Goal: Information Seeking & Learning: Learn about a topic

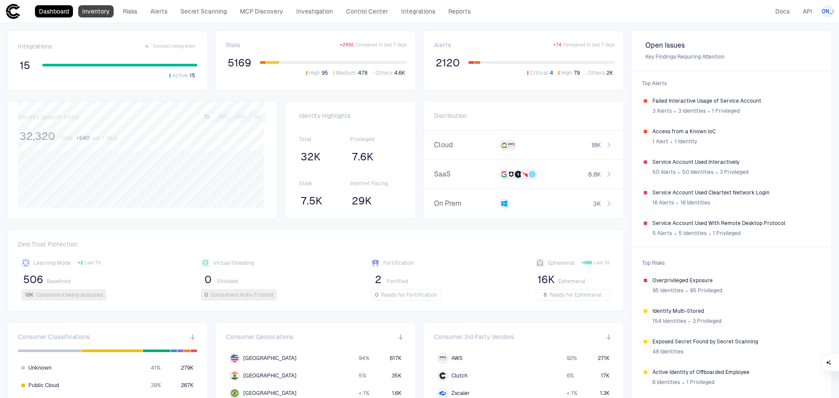
click at [103, 13] on link "Inventory" at bounding box center [95, 11] width 35 height 12
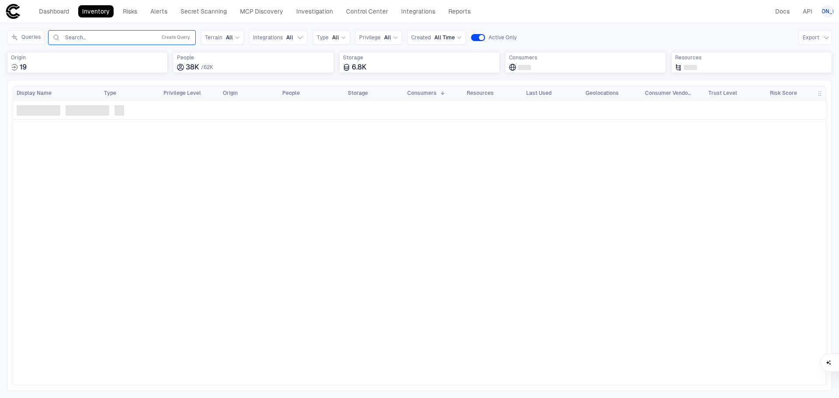
click at [118, 34] on input "text" at bounding box center [108, 37] width 89 height 7
type input "*****"
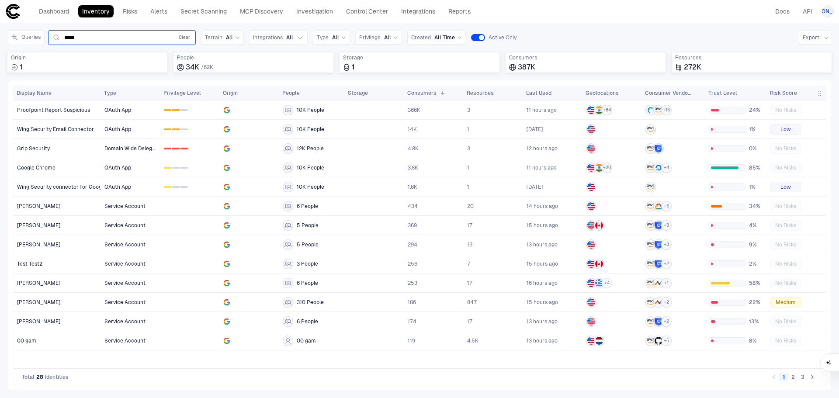
click at [180, 34] on button "Clear" at bounding box center [184, 37] width 15 height 10
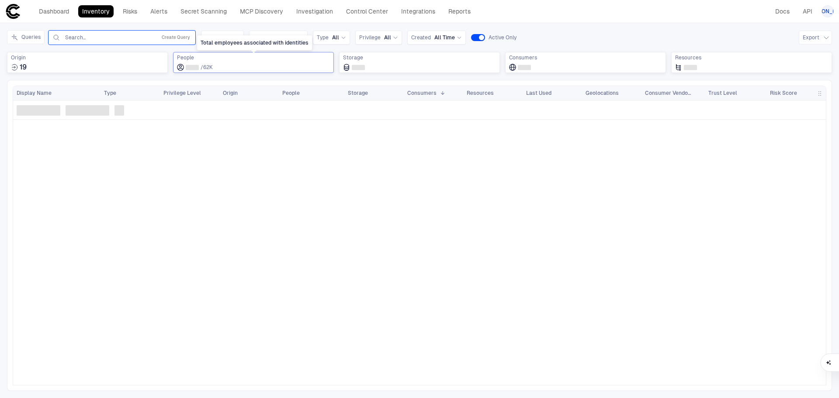
click at [226, 71] on div "/ 62K" at bounding box center [253, 67] width 153 height 9
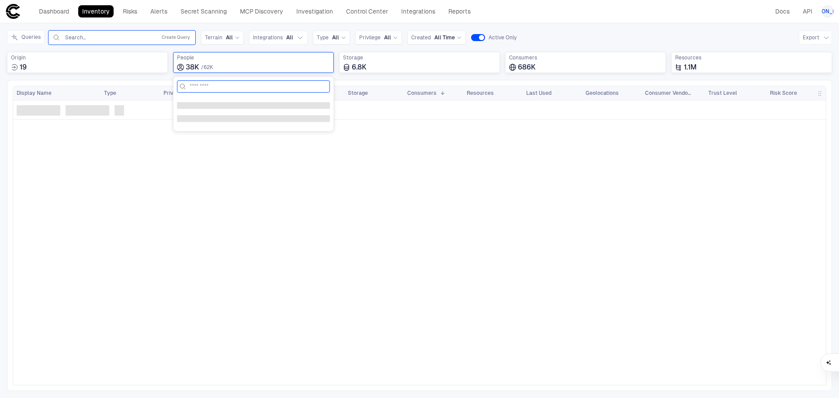
click at [240, 87] on input at bounding box center [259, 86] width 138 height 11
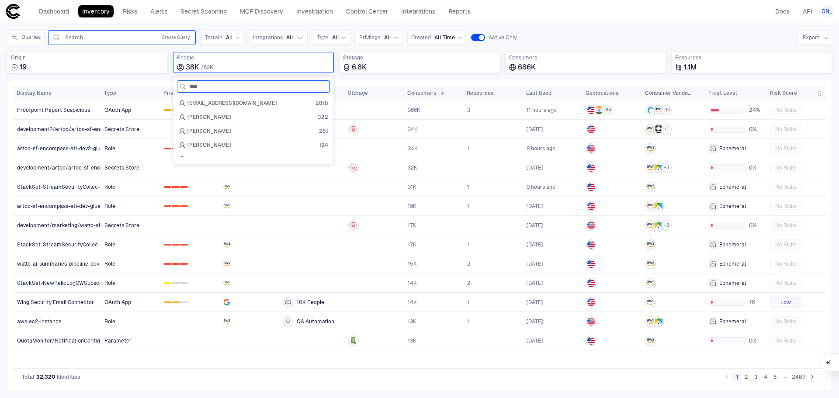
type input "*****"
click at [250, 91] on input "*****" at bounding box center [252, 86] width 124 height 11
drag, startPoint x: 257, startPoint y: 87, endPoint x: 168, endPoint y: 80, distance: 88.6
click at [160, 83] on body "defs Dashboard Inventory Risks Alerts Secret Scanning MCP Discovery Investigati…" at bounding box center [419, 199] width 839 height 398
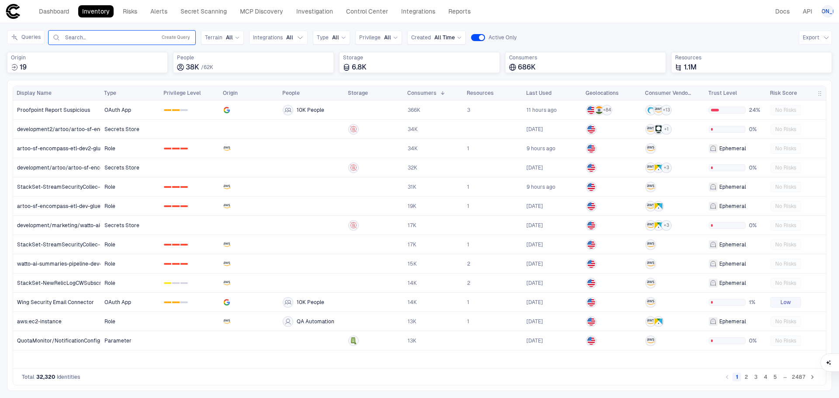
click at [104, 35] on input "text" at bounding box center [108, 37] width 89 height 7
type input "*****"
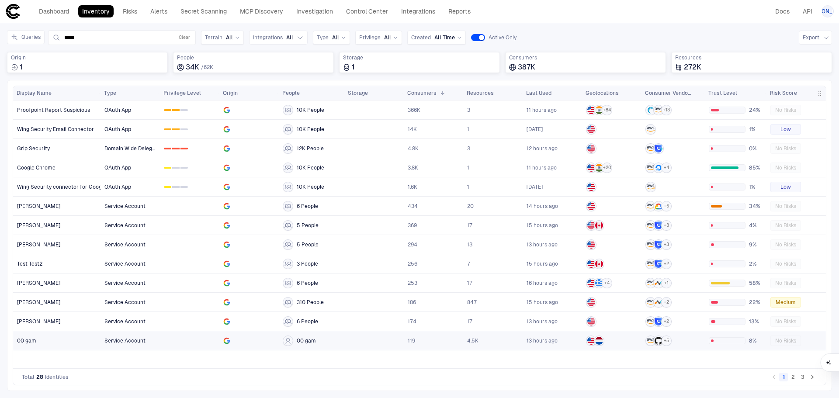
click at [28, 340] on span "00 gam" at bounding box center [26, 340] width 19 height 7
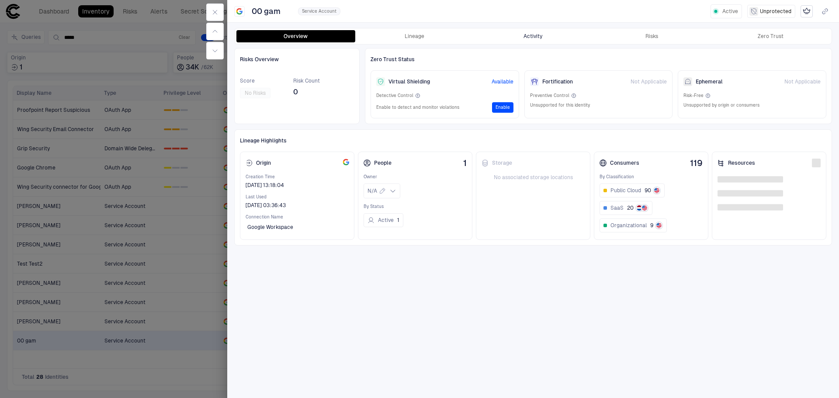
click at [534, 38] on button "Activity" at bounding box center [533, 36] width 119 height 12
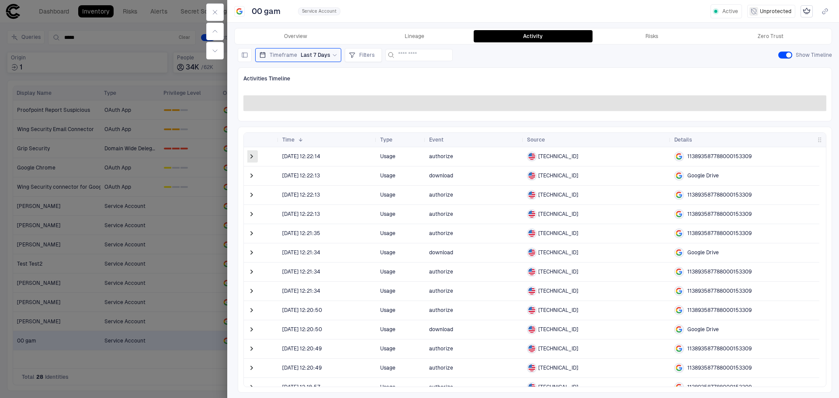
click at [248, 156] on span at bounding box center [251, 156] width 9 height 9
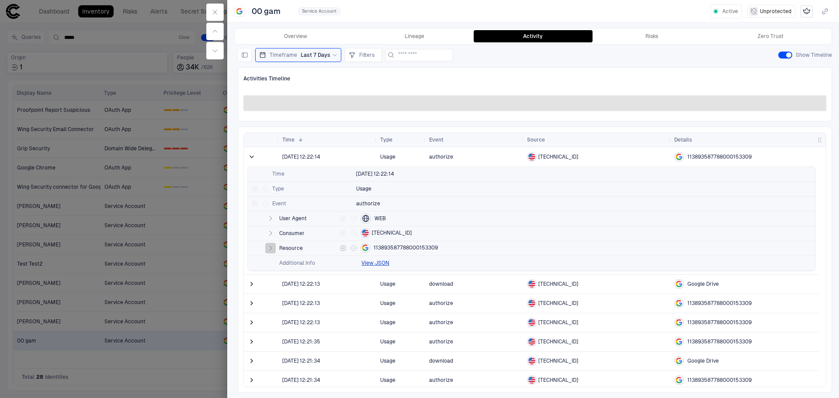
click at [273, 246] on icon "button" at bounding box center [270, 248] width 7 height 7
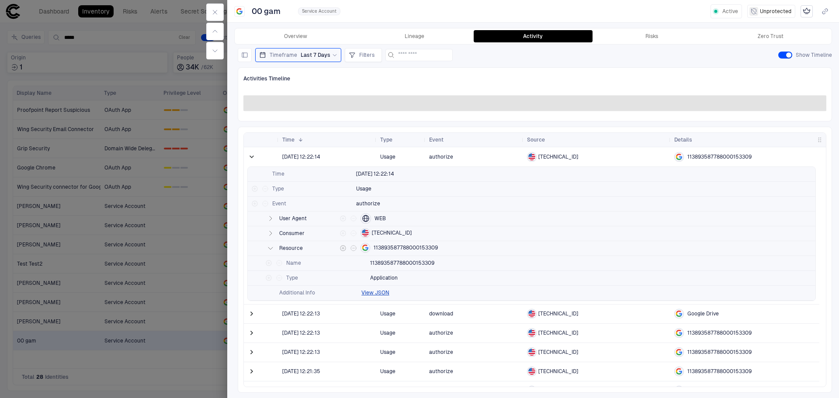
click at [273, 246] on icon "button" at bounding box center [270, 248] width 7 height 7
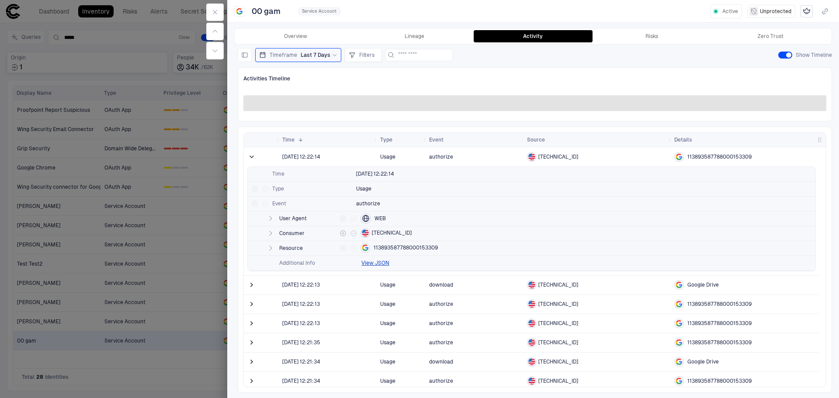
click at [273, 230] on icon "button" at bounding box center [270, 233] width 7 height 7
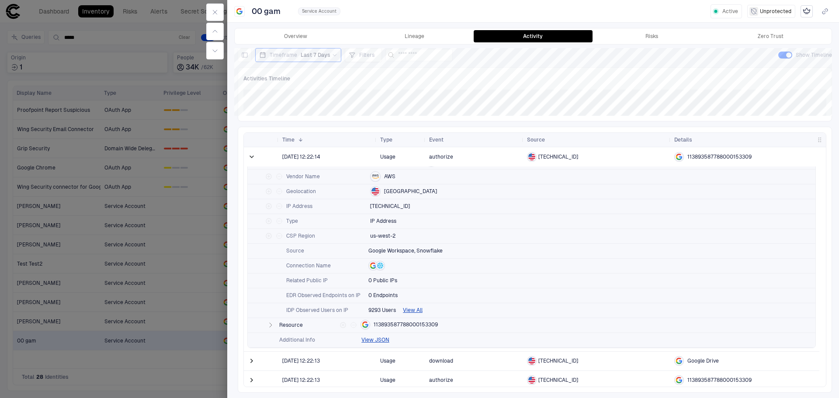
scroll to position [131, 0]
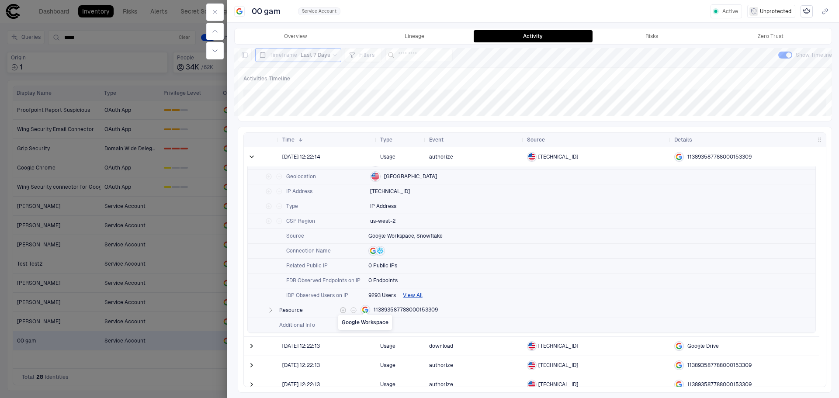
click at [366, 326] on div "Google Workspace" at bounding box center [365, 322] width 54 height 15
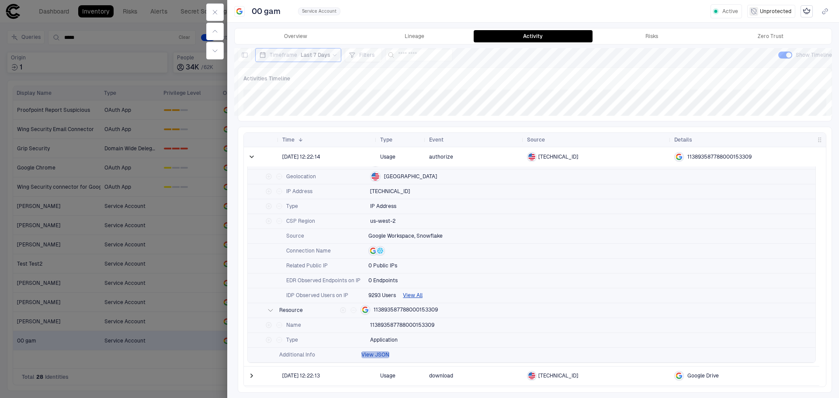
click at [386, 356] on button "View JSON" at bounding box center [375, 354] width 28 height 7
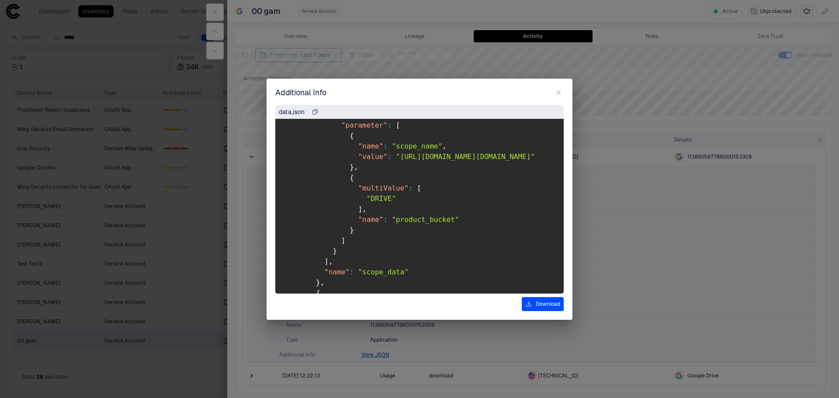
scroll to position [0, 0]
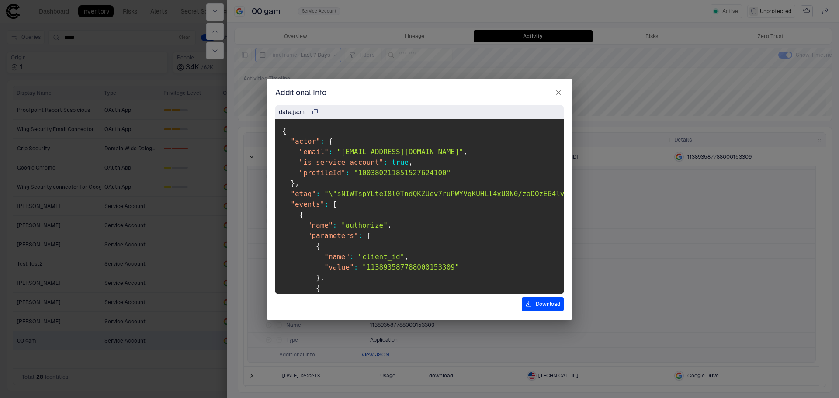
click at [561, 92] on icon "button" at bounding box center [558, 92] width 7 height 7
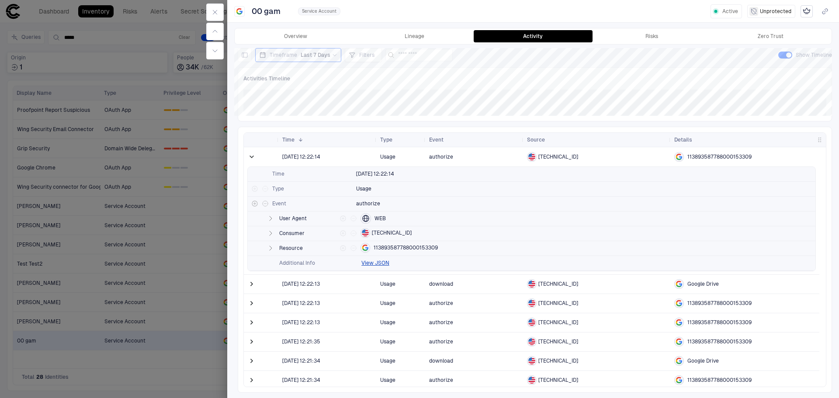
click at [295, 204] on span "Event" at bounding box center [311, 203] width 79 height 7
click at [358, 206] on span "authorize" at bounding box center [368, 203] width 24 height 7
click at [357, 207] on span "authorize" at bounding box center [368, 203] width 24 height 7
click at [269, 234] on icon "button" at bounding box center [270, 233] width 7 height 7
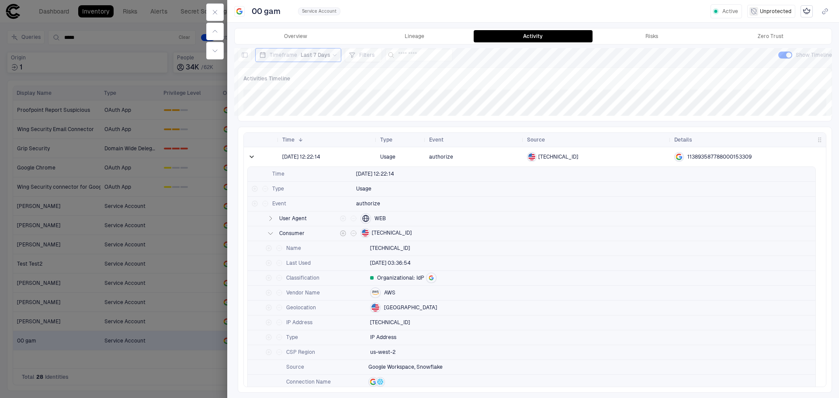
click at [269, 234] on icon "button" at bounding box center [270, 233] width 7 height 7
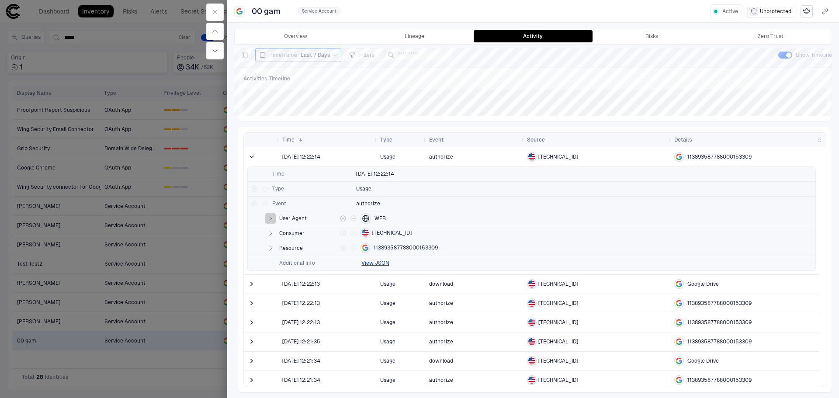
click at [272, 217] on icon "button" at bounding box center [270, 218] width 7 height 7
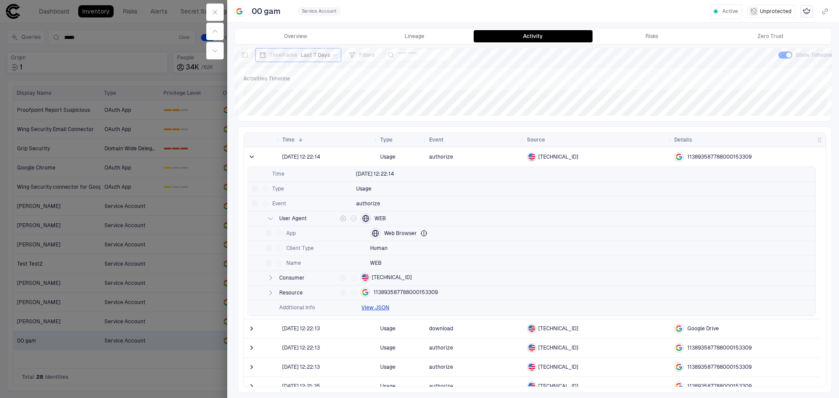
click at [271, 217] on icon "button" at bounding box center [270, 218] width 7 height 7
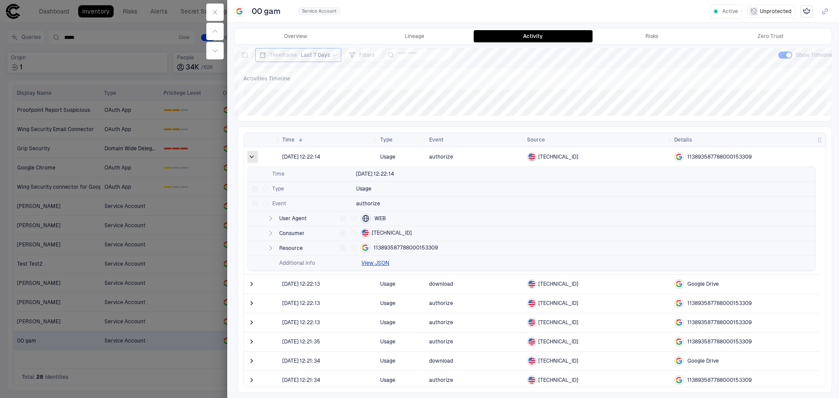
click at [253, 156] on span at bounding box center [251, 157] width 9 height 9
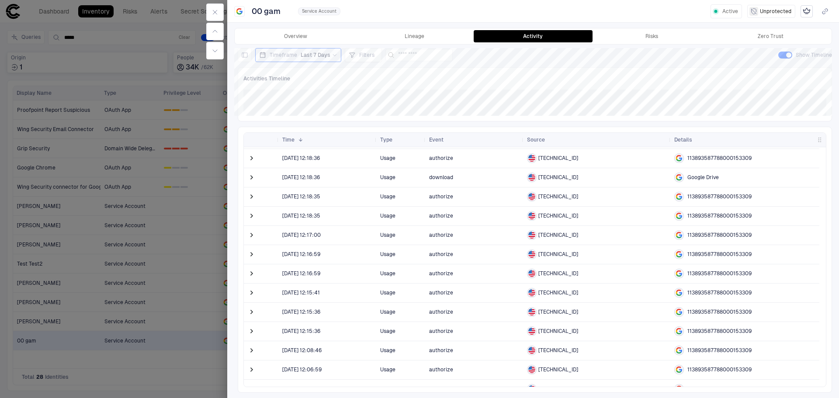
click at [697, 235] on span "113893587788000153309" at bounding box center [720, 235] width 64 height 7
click at [685, 235] on div "113893587788000153309" at bounding box center [712, 235] width 77 height 10
click at [247, 235] on span at bounding box center [251, 235] width 9 height 9
click at [221, 12] on button "button" at bounding box center [214, 11] width 17 height 17
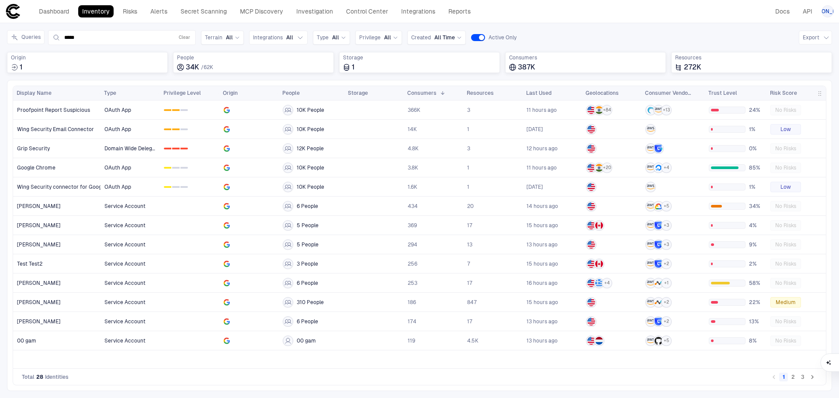
click at [795, 378] on button "2" at bounding box center [793, 377] width 9 height 9
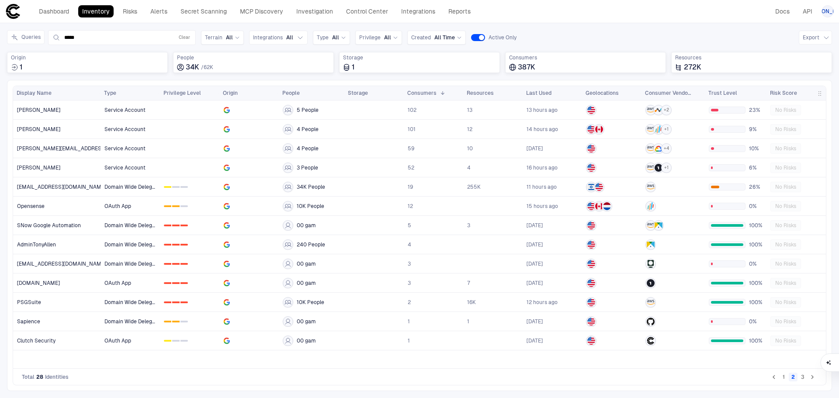
click at [782, 378] on button "1" at bounding box center [783, 377] width 9 height 9
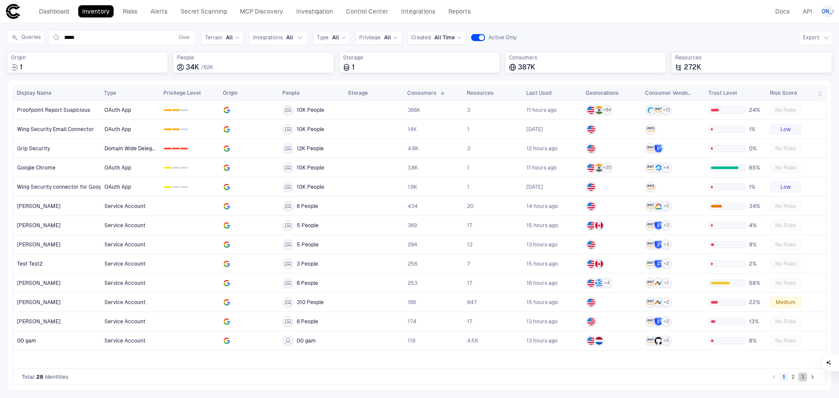
click at [801, 380] on button "3" at bounding box center [803, 377] width 9 height 9
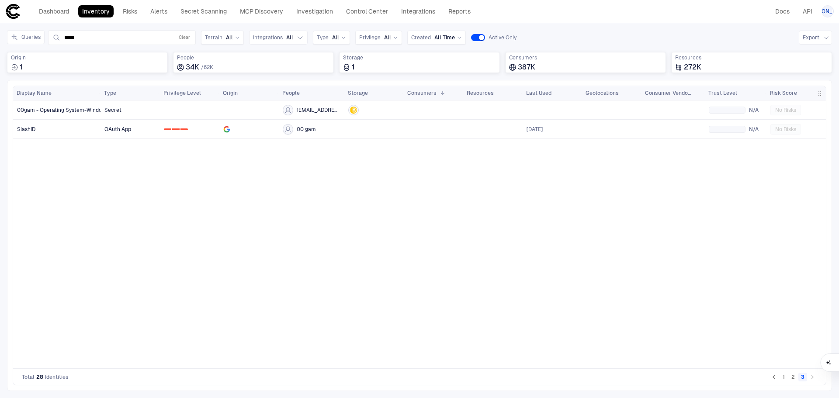
click at [794, 377] on button "2" at bounding box center [793, 377] width 9 height 9
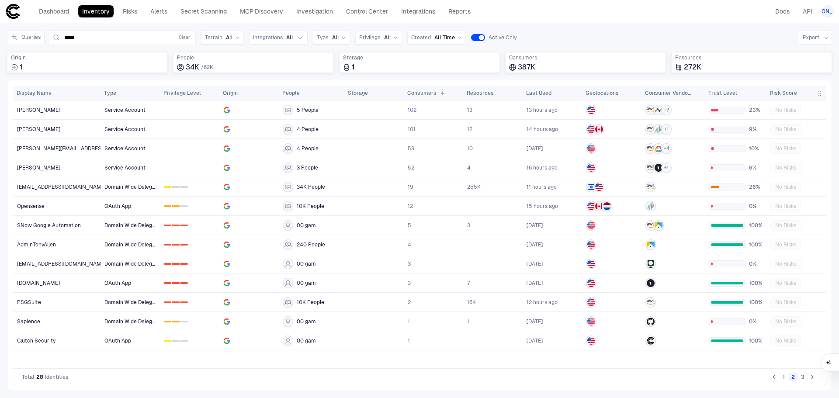
click at [786, 376] on button "1" at bounding box center [783, 377] width 9 height 9
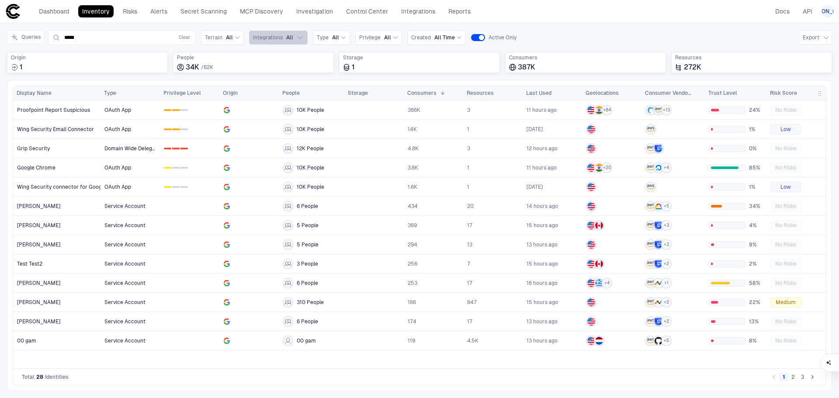
click at [274, 40] on span "Integrations" at bounding box center [268, 37] width 30 height 7
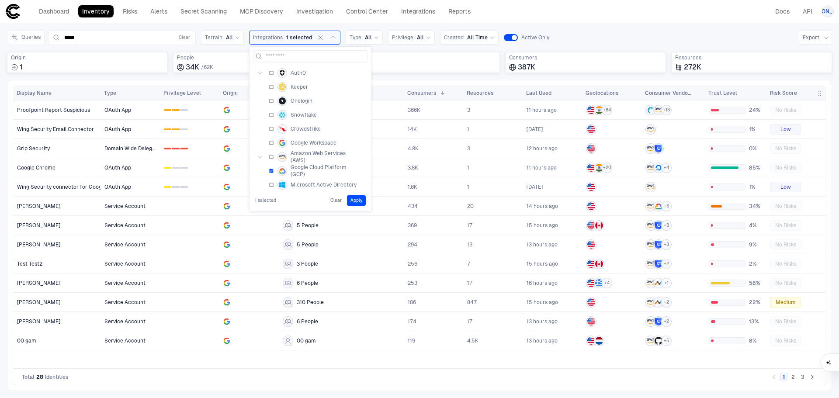
click at [359, 202] on button "Apply" at bounding box center [356, 200] width 19 height 10
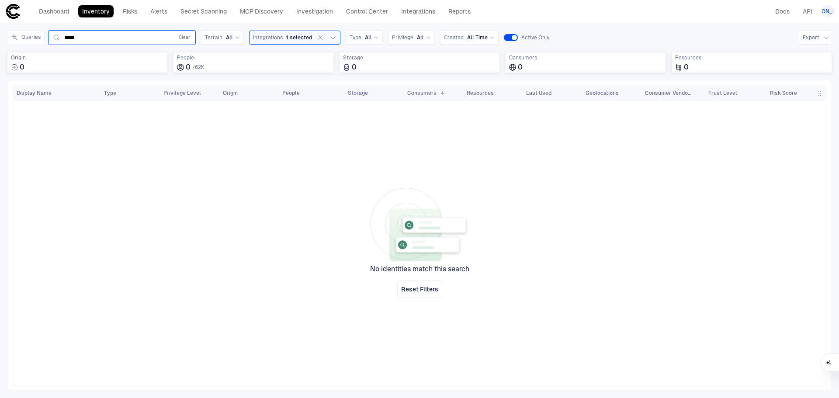
click at [181, 34] on button "Clear" at bounding box center [184, 37] width 15 height 10
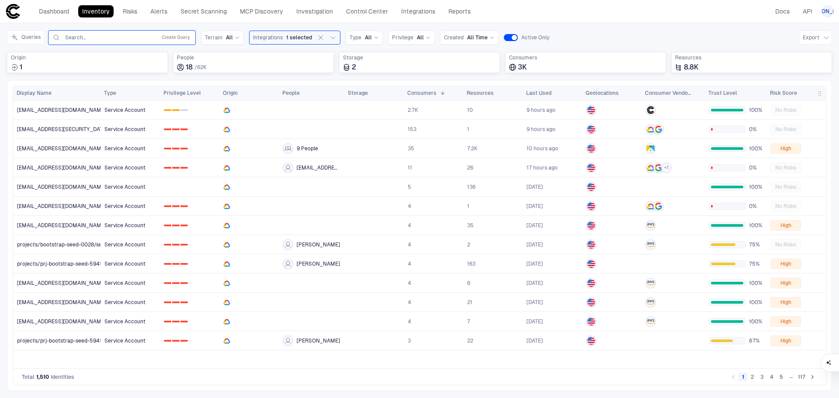
click at [70, 38] on input "text" at bounding box center [108, 37] width 89 height 7
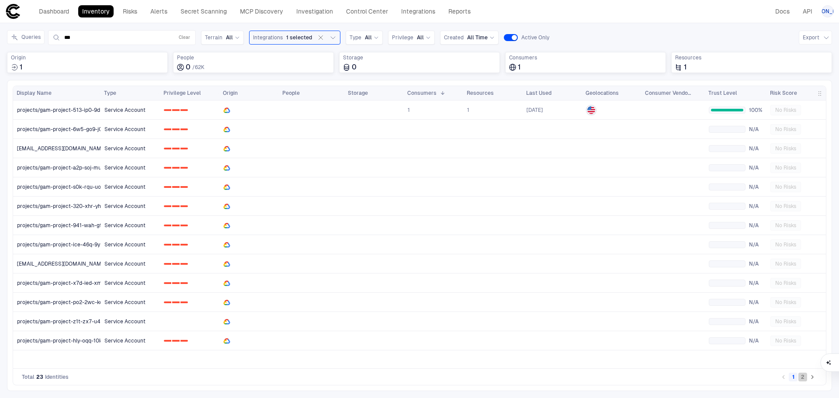
click at [799, 381] on button "2" at bounding box center [803, 377] width 9 height 9
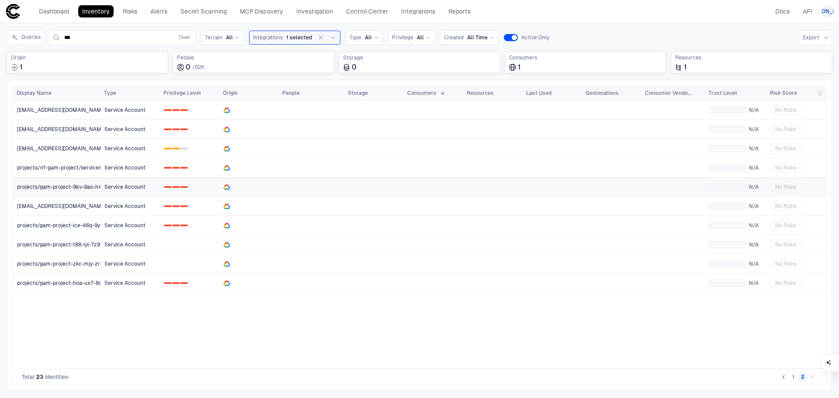
click at [69, 181] on link "projects/gam-project-9kv-9ao-h4x/serviceAccounts/gam-project-9kv-9ao-[EMAIL_ADD…" at bounding box center [57, 187] width 87 height 18
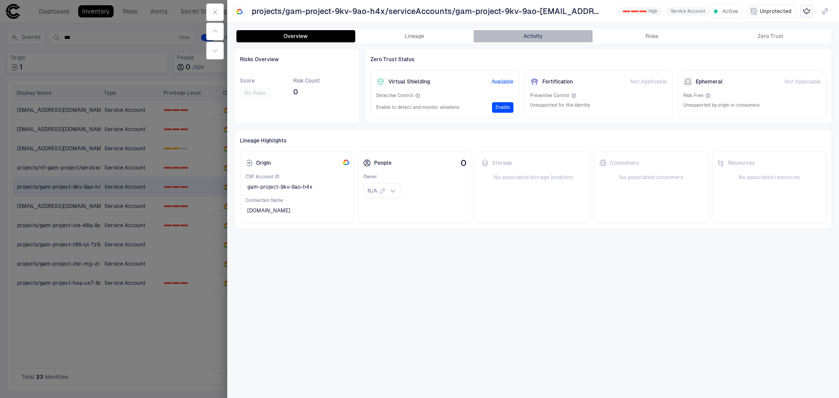
click at [561, 33] on button "Activity" at bounding box center [533, 36] width 119 height 12
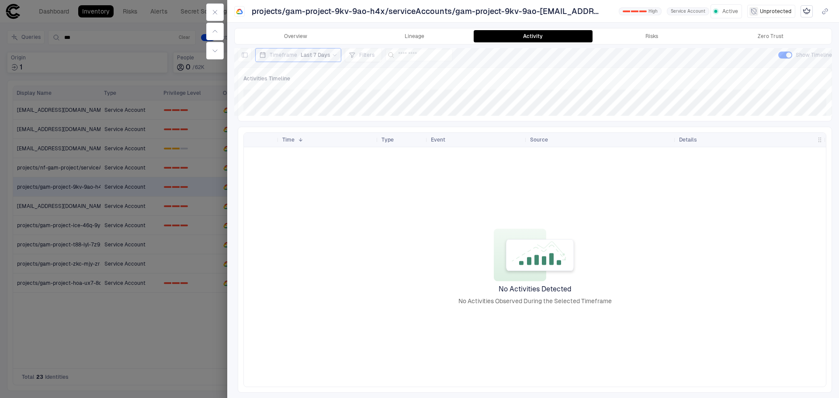
click at [146, 114] on div at bounding box center [419, 199] width 839 height 398
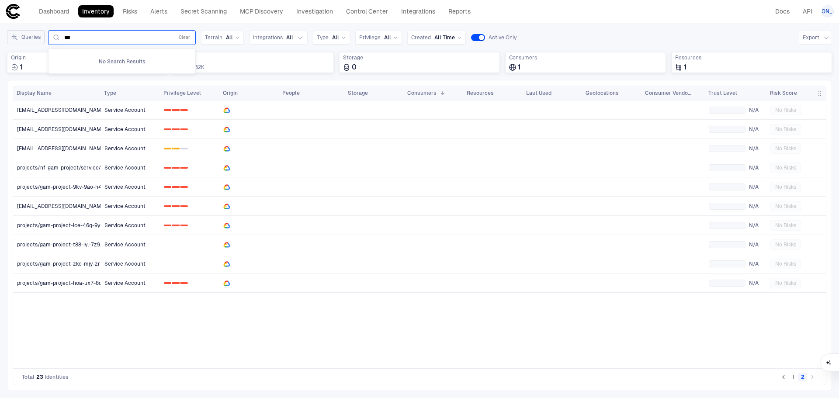
drag, startPoint x: 121, startPoint y: 37, endPoint x: 36, endPoint y: 39, distance: 85.3
click at [36, 39] on div "Queries 0 results available for search term gam. Use Up and Down to choose opti…" at bounding box center [101, 37] width 189 height 15
paste input "*****"
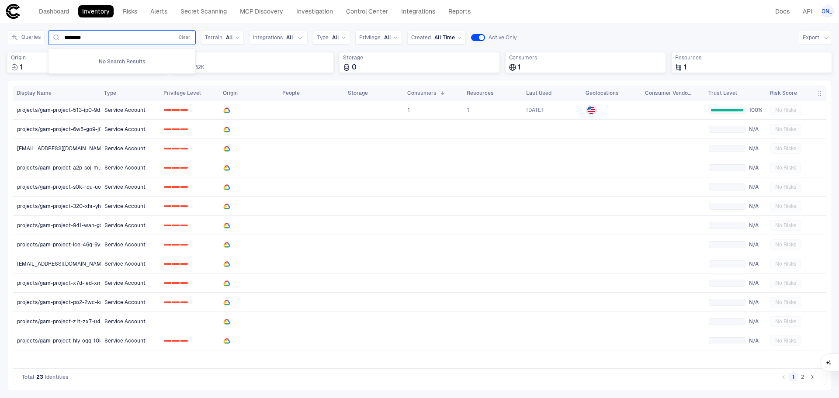
click at [144, 38] on input "********" at bounding box center [117, 37] width 106 height 7
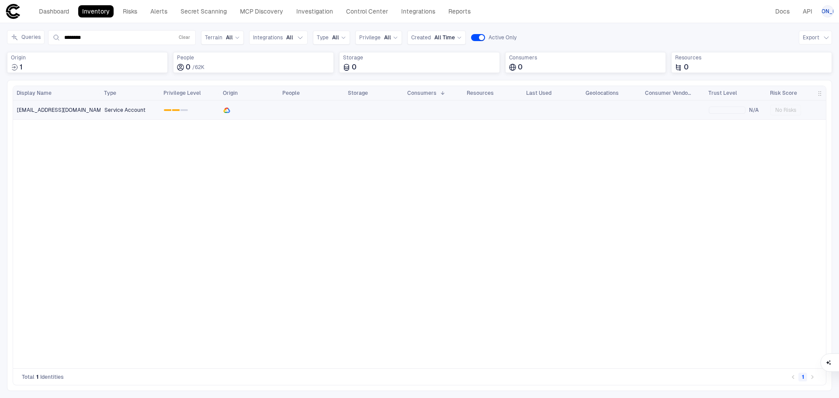
click at [97, 112] on span "[EMAIL_ADDRESS][DOMAIN_NAME]" at bounding box center [61, 110] width 89 height 7
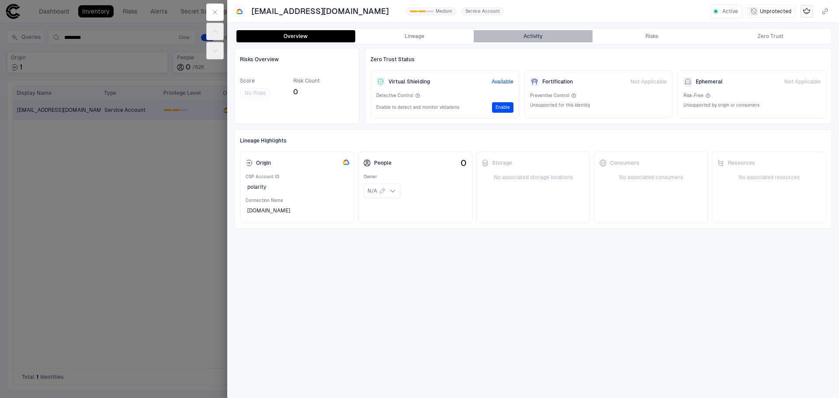
click at [537, 35] on button "Activity" at bounding box center [533, 36] width 119 height 12
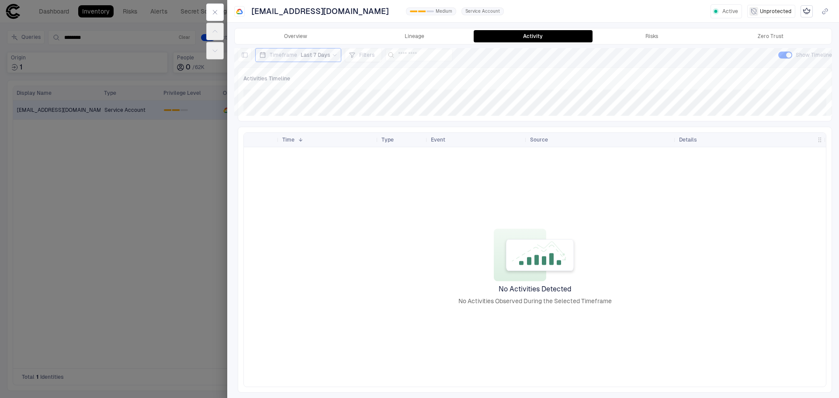
click at [88, 188] on div at bounding box center [419, 199] width 839 height 398
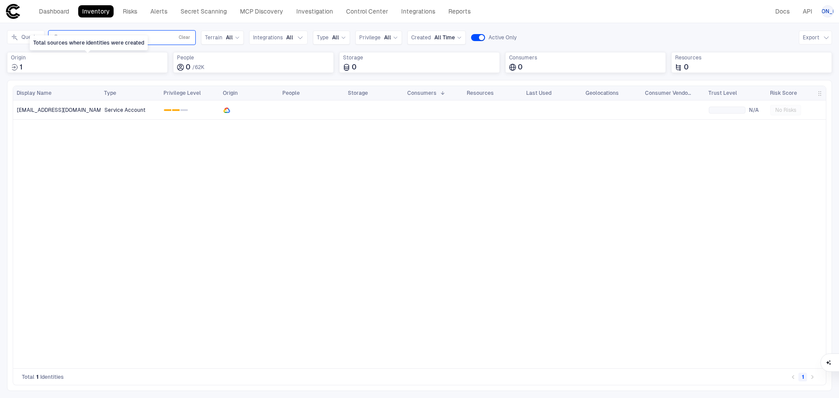
click at [102, 35] on input "********" at bounding box center [117, 37] width 106 height 7
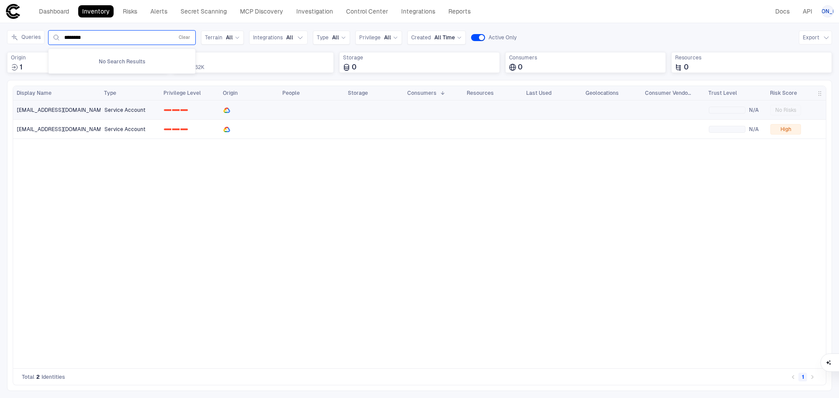
click at [90, 107] on span "[EMAIL_ADDRESS][DOMAIN_NAME]" at bounding box center [61, 110] width 89 height 7
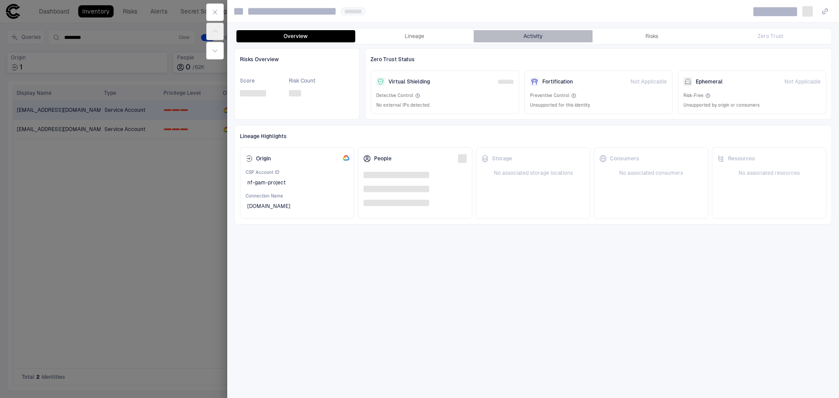
click at [519, 35] on button "Activity" at bounding box center [533, 36] width 119 height 12
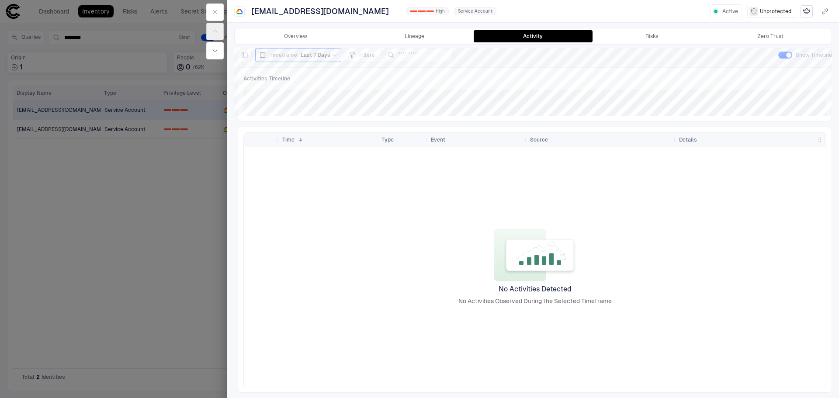
click at [109, 174] on div at bounding box center [419, 199] width 839 height 398
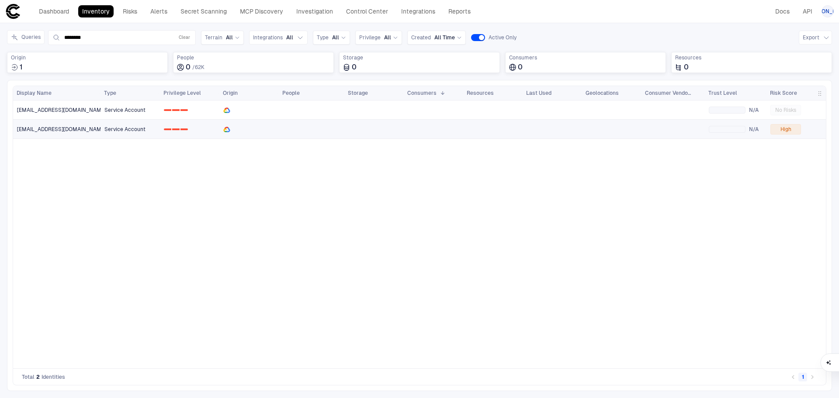
click at [100, 131] on span "[EMAIL_ADDRESS][DOMAIN_NAME]" at bounding box center [61, 129] width 89 height 7
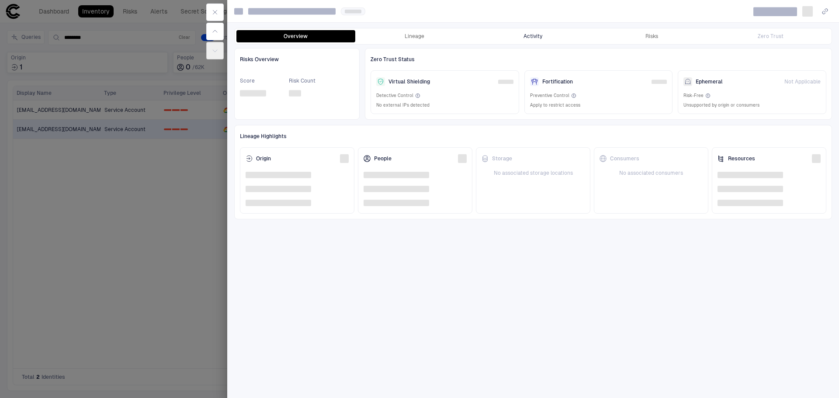
click at [526, 31] on button "Activity" at bounding box center [533, 36] width 119 height 12
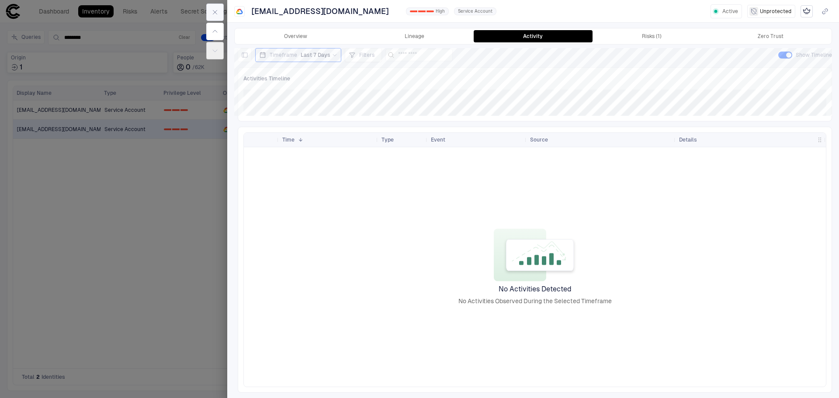
click at [219, 16] on button "button" at bounding box center [214, 11] width 17 height 17
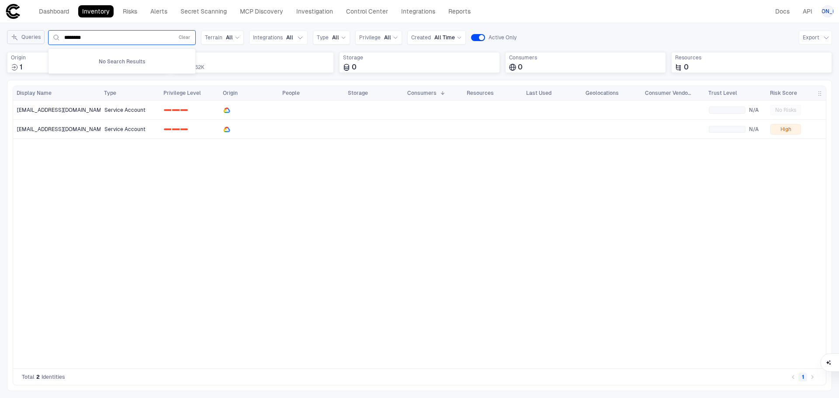
click at [39, 41] on div "Queries 0 results available for search term psgoogle. Use Up and Down to choose…" at bounding box center [101, 37] width 189 height 15
paste input "********"
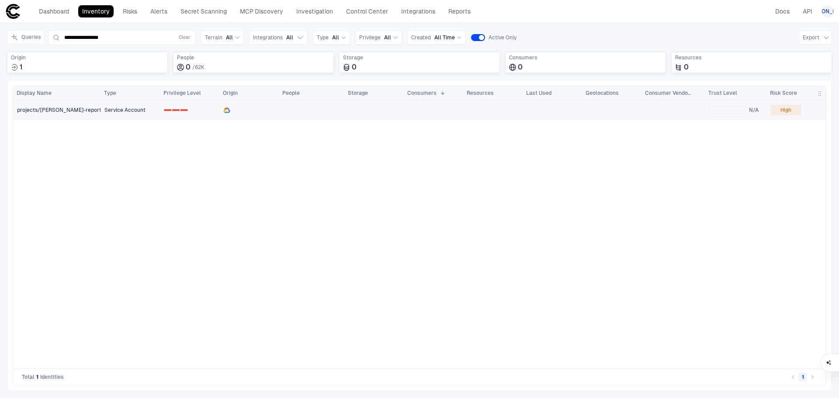
click at [90, 112] on span "projects/[PERSON_NAME]-report-1588781575767/serviceAccounts/svc-kanan-[EMAIL_AD…" at bounding box center [161, 110] width 289 height 7
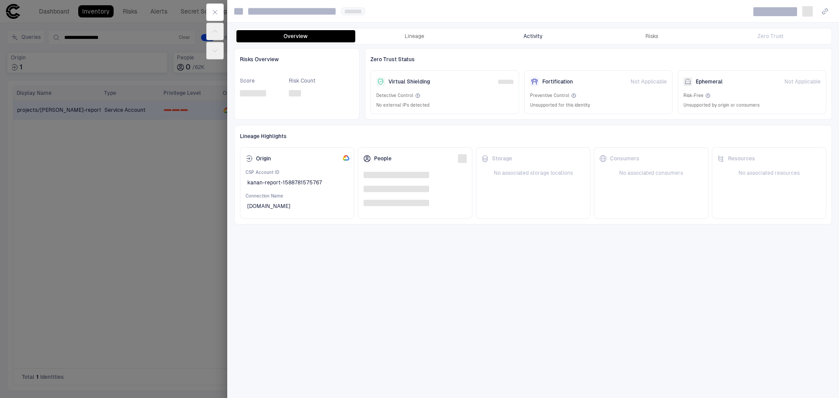
click at [527, 31] on button "Activity" at bounding box center [533, 36] width 119 height 12
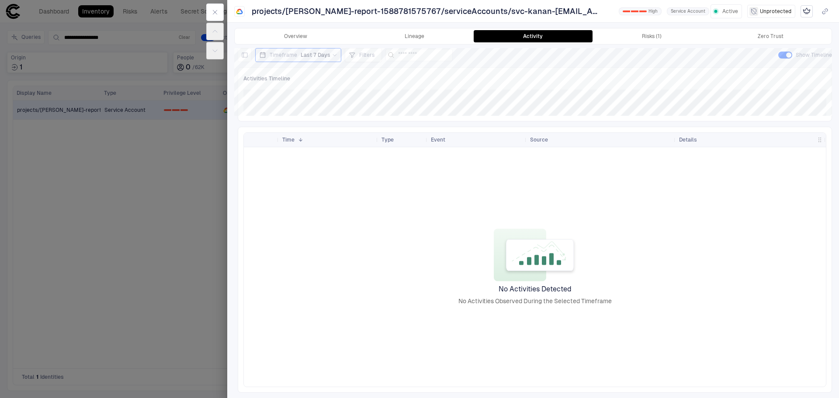
click at [162, 116] on div at bounding box center [419, 199] width 839 height 398
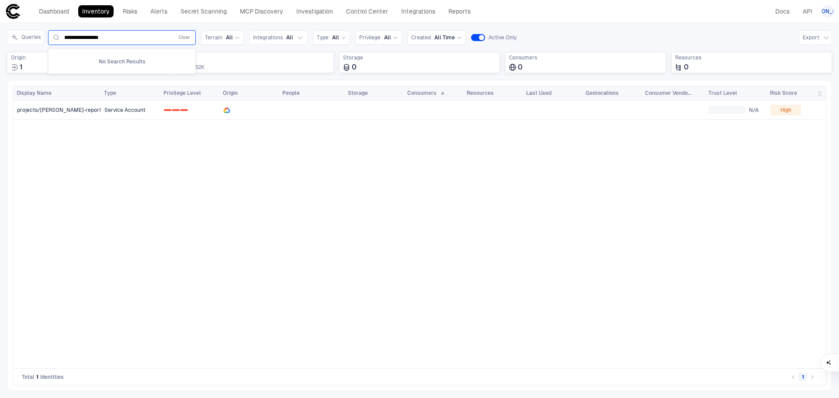
drag, startPoint x: 60, startPoint y: 41, endPoint x: 47, endPoint y: 44, distance: 13.4
click at [47, 44] on div "**********" at bounding box center [101, 37] width 189 height 15
paste input "*********"
click at [49, 107] on span "projects/salesforce-bdl-lightning/serviceAccounts/salesforce-lightning-[EMAIL_A…" at bounding box center [151, 110] width 269 height 7
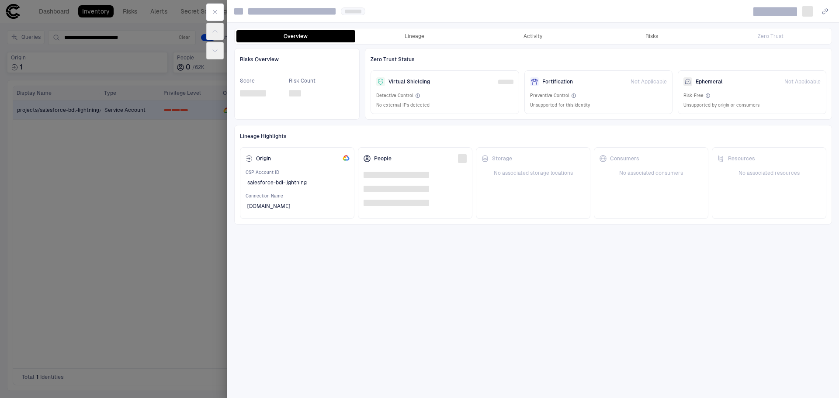
click at [543, 34] on button "Activity" at bounding box center [533, 36] width 119 height 12
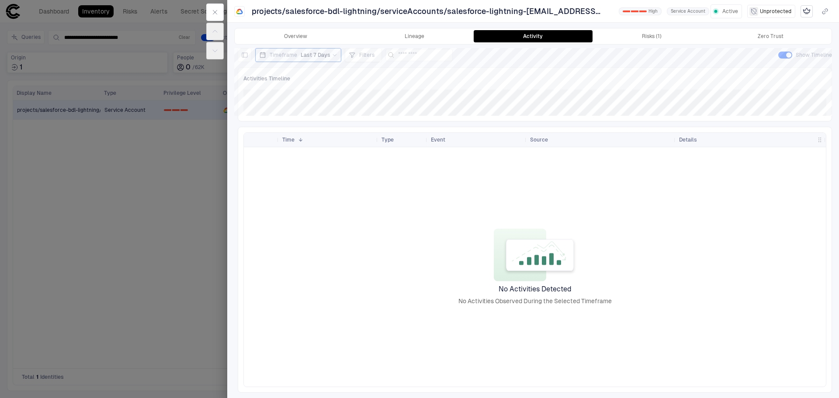
drag, startPoint x: 102, startPoint y: 90, endPoint x: 142, endPoint y: 27, distance: 74.7
click at [106, 83] on div at bounding box center [419, 199] width 839 height 398
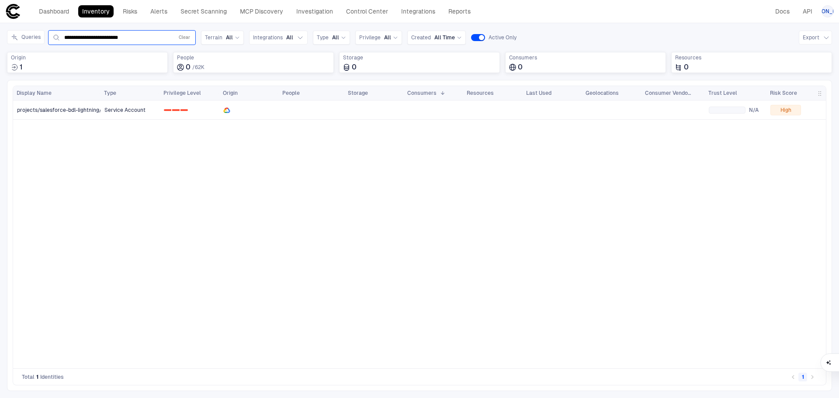
drag, startPoint x: 133, startPoint y: 33, endPoint x: 63, endPoint y: 35, distance: 70.8
click at [63, 35] on div "**********" at bounding box center [122, 37] width 140 height 10
click at [85, 38] on input "**********" at bounding box center [117, 37] width 106 height 7
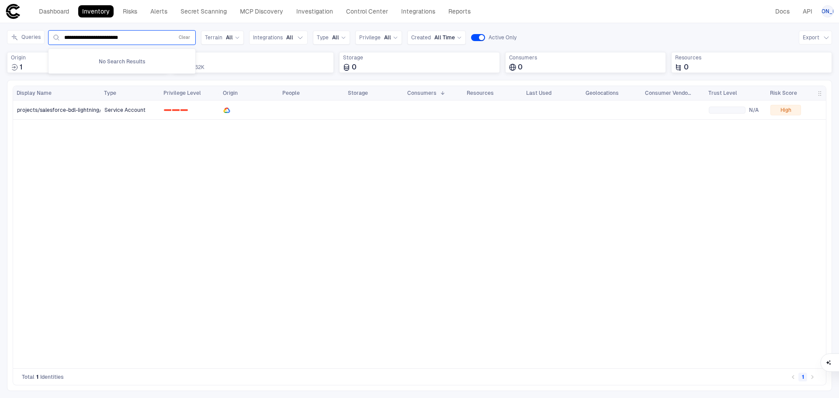
paste input "text"
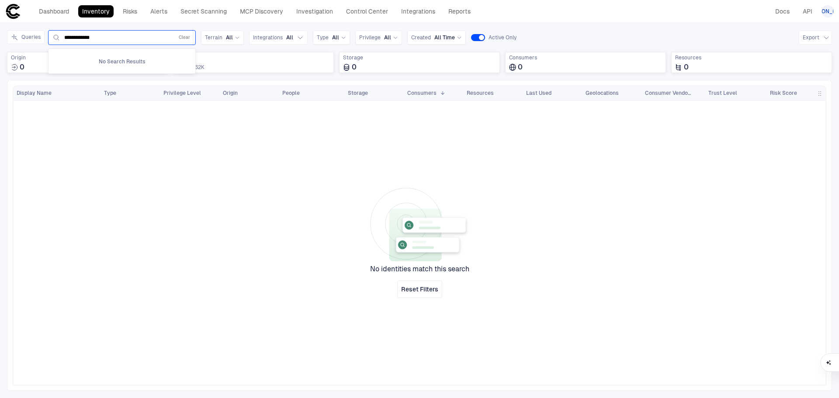
drag, startPoint x: 140, startPoint y: 41, endPoint x: 144, endPoint y: 38, distance: 5.1
click at [140, 41] on div "**********" at bounding box center [122, 37] width 140 height 10
drag, startPoint x: 145, startPoint y: 38, endPoint x: 140, endPoint y: 41, distance: 5.3
click at [140, 41] on input "**********" at bounding box center [117, 37] width 106 height 7
drag, startPoint x: 151, startPoint y: 38, endPoint x: 36, endPoint y: 37, distance: 115.0
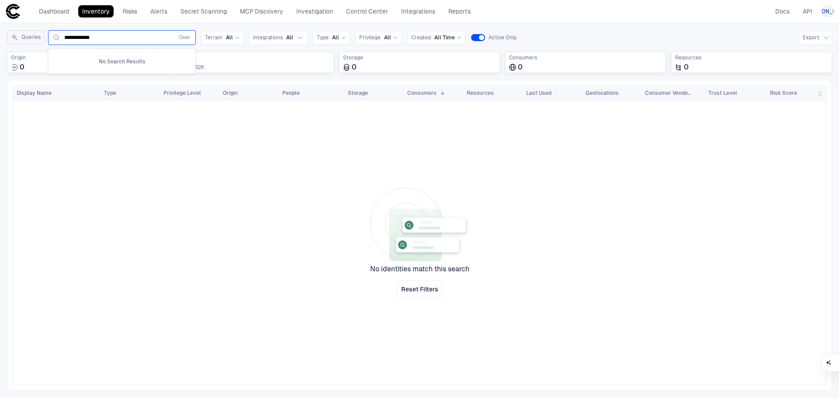
click at [34, 38] on div "**********" at bounding box center [101, 37] width 189 height 15
paste input "**********"
click at [146, 35] on input "**********" at bounding box center [117, 37] width 106 height 7
drag, startPoint x: 156, startPoint y: 37, endPoint x: 113, endPoint y: 47, distance: 44.1
click at [38, 40] on div "**********" at bounding box center [101, 37] width 189 height 15
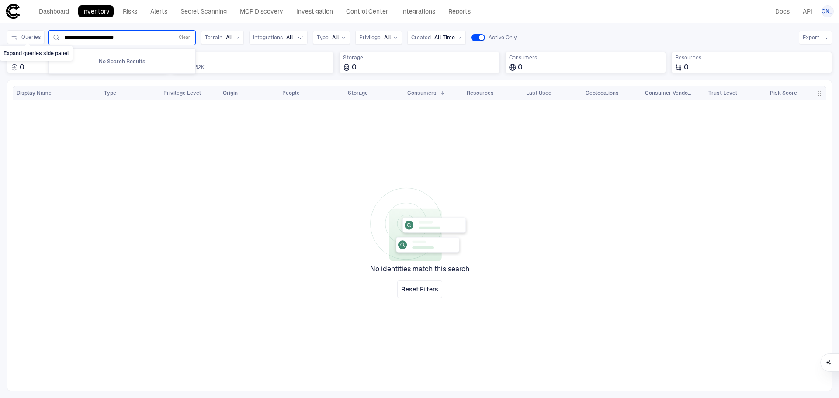
paste input "text"
type input "**********"
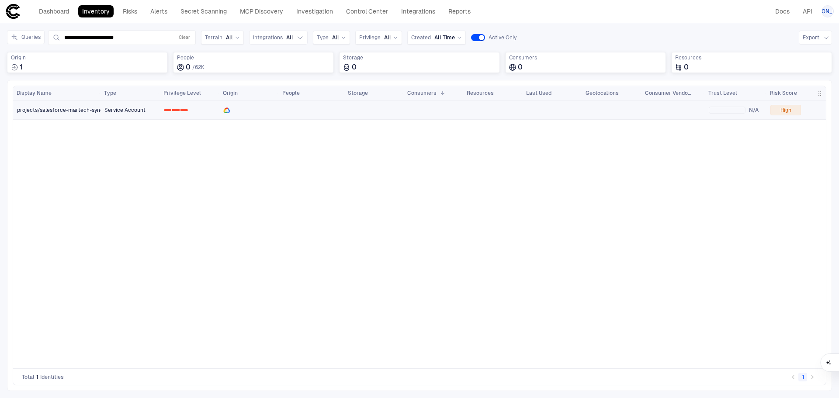
click at [86, 111] on span "projects/salesforce-martech-sync/serviceAccounts/salesforce-martech-[EMAIL_ADDR…" at bounding box center [153, 110] width 273 height 7
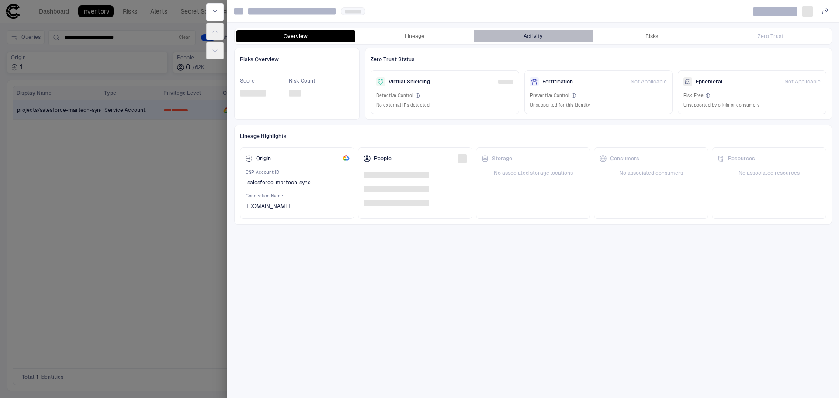
click at [515, 34] on button "Activity" at bounding box center [533, 36] width 119 height 12
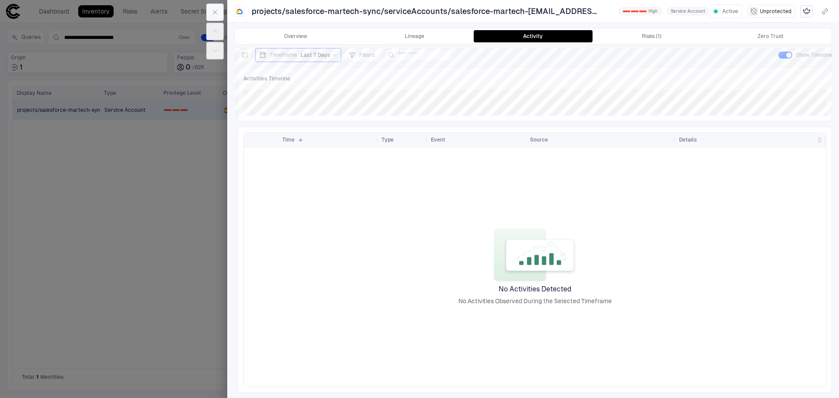
click at [207, 8] on button "button" at bounding box center [214, 11] width 17 height 17
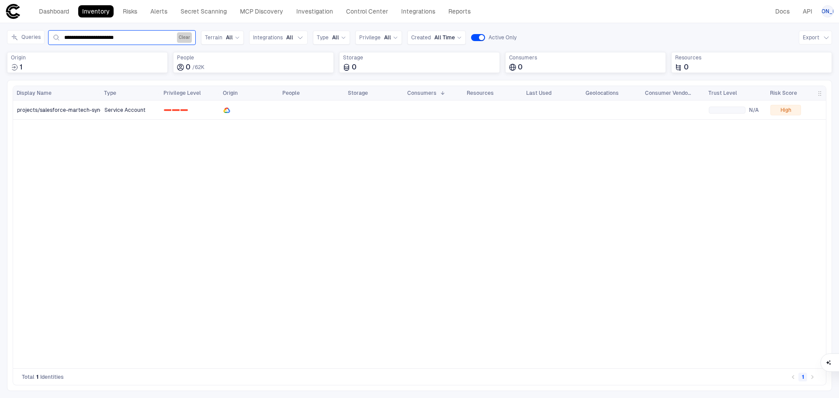
click at [182, 36] on button "Clear" at bounding box center [184, 37] width 15 height 10
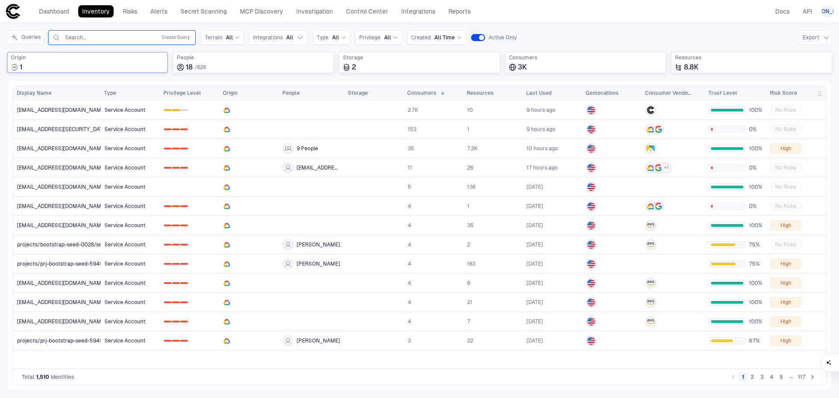
click at [91, 57] on span "Origin" at bounding box center [87, 57] width 153 height 7
click at [119, 86] on input at bounding box center [93, 86] width 138 height 11
click at [298, 37] on icon "button" at bounding box center [300, 38] width 4 height 2
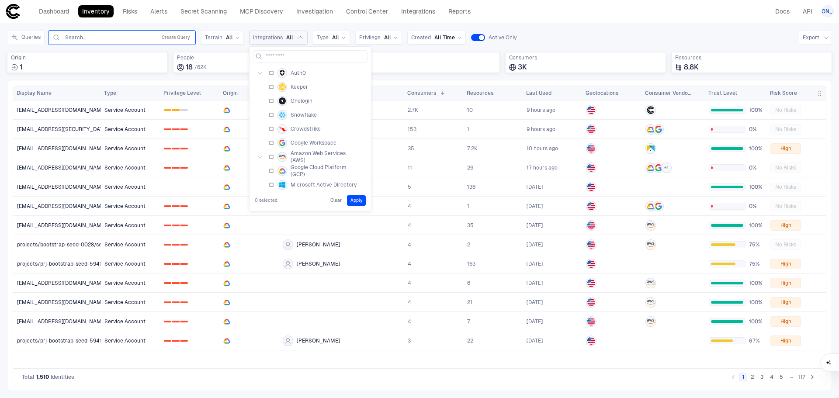
click at [335, 201] on button "Clear" at bounding box center [336, 200] width 15 height 10
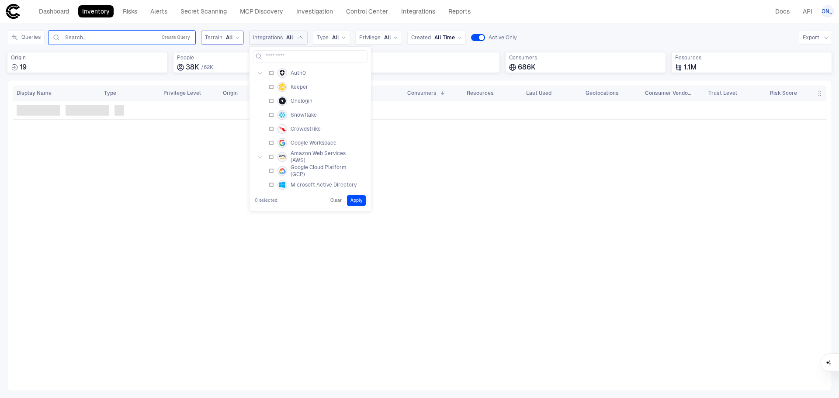
click at [229, 35] on span "All" at bounding box center [229, 37] width 7 height 7
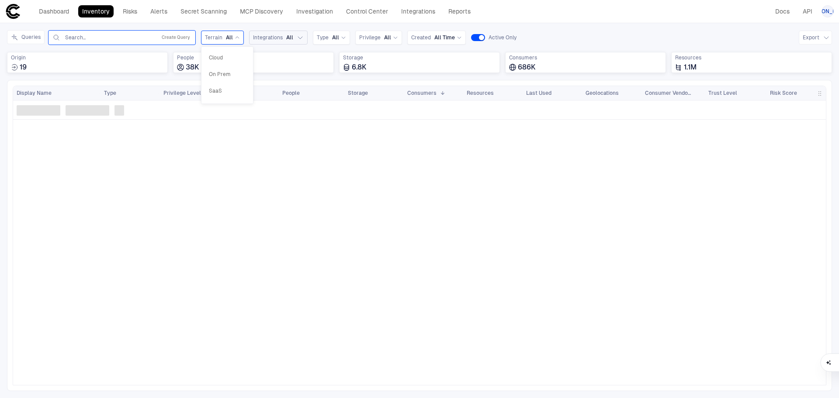
click at [549, 26] on div "Inventory Navigator Discovery AD Service Accounts Access from Non-Org Addresses…" at bounding box center [419, 210] width 839 height 375
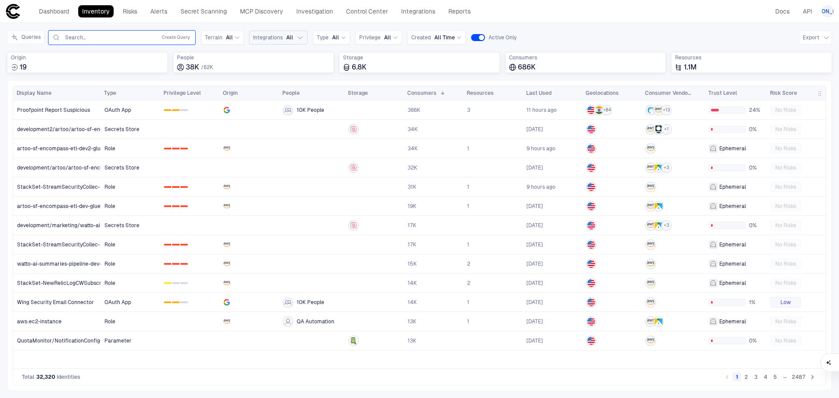
click at [102, 34] on input "text" at bounding box center [108, 37] width 89 height 7
paste input "**********"
type input "**********"
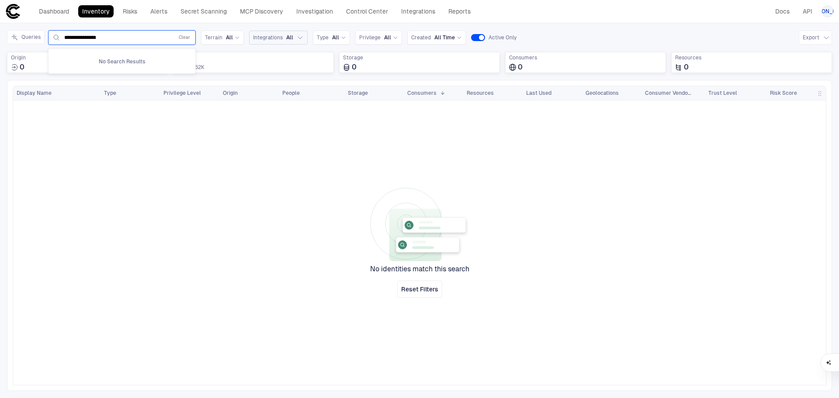
drag, startPoint x: 147, startPoint y: 37, endPoint x: 170, endPoint y: 34, distance: 22.5
click at [139, 36] on input "**********" at bounding box center [117, 37] width 106 height 7
drag, startPoint x: 188, startPoint y: 35, endPoint x: 169, endPoint y: 16, distance: 26.6
click at [187, 35] on button "Clear" at bounding box center [184, 37] width 15 height 10
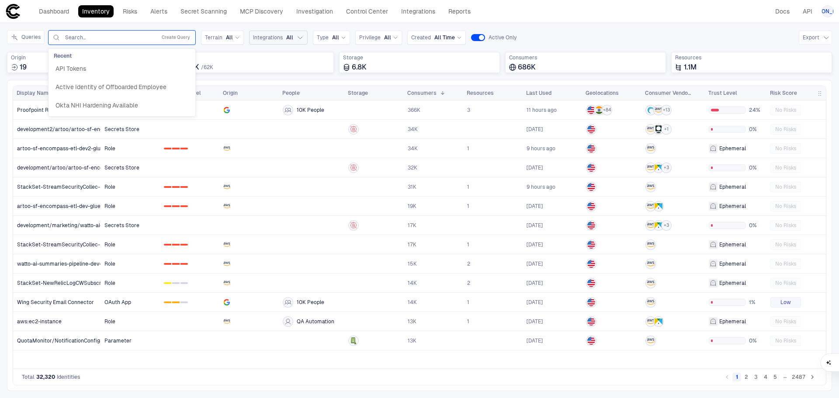
click at [133, 40] on input "text" at bounding box center [108, 37] width 89 height 7
paste input "**********"
type input "**********"
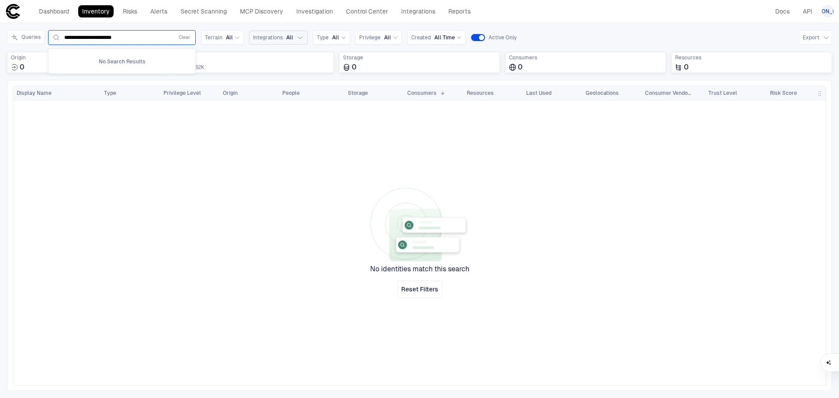
drag, startPoint x: 143, startPoint y: 36, endPoint x: 72, endPoint y: 35, distance: 71.2
click at [59, 41] on div "**********" at bounding box center [122, 37] width 140 height 10
type input "**********"
click at [292, 37] on button "Integrations All" at bounding box center [278, 38] width 59 height 14
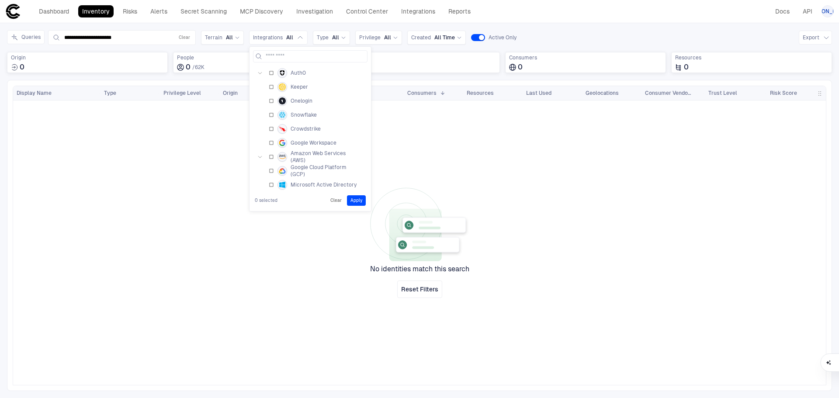
click at [259, 155] on icon "button" at bounding box center [259, 156] width 5 height 5
click at [267, 116] on \(AWS\) "Amazon Web Services (AWS)" at bounding box center [310, 118] width 115 height 14
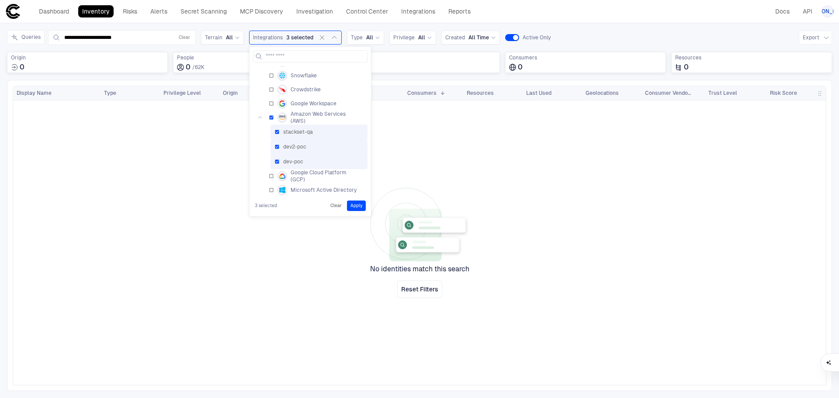
drag, startPoint x: 600, startPoint y: 18, endPoint x: 546, endPoint y: 27, distance: 54.4
click at [597, 20] on header "Dashboard Inventory Risks Alerts Secret Scanning MCP Discovery Investigation Co…" at bounding box center [419, 11] width 839 height 23
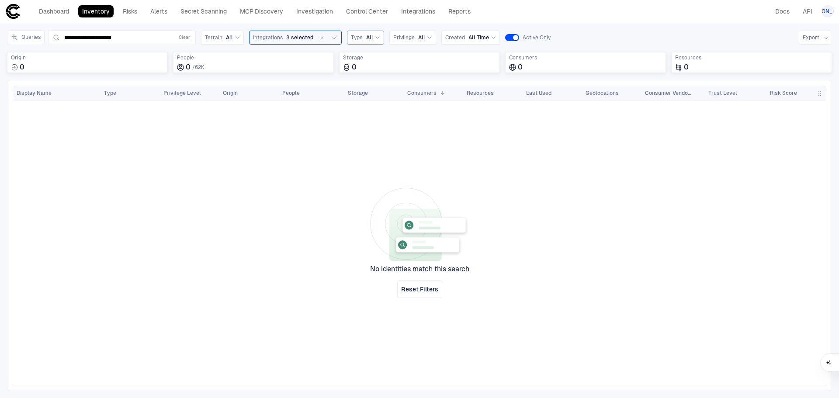
click at [375, 35] on icon at bounding box center [377, 37] width 5 height 5
click at [392, 87] on span "Role" at bounding box center [396, 88] width 83 height 7
drag, startPoint x: 229, startPoint y: 145, endPoint x: 237, endPoint y: 137, distance: 11.1
click at [227, 145] on div at bounding box center [464, 243] width 726 height 285
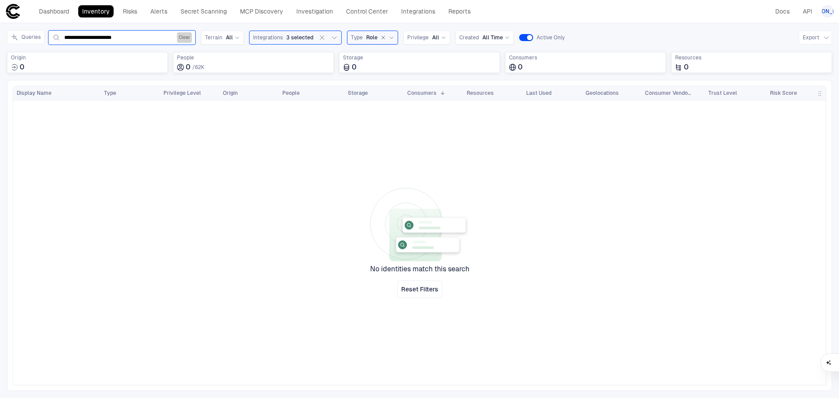
click at [184, 38] on button "Clear" at bounding box center [184, 37] width 15 height 10
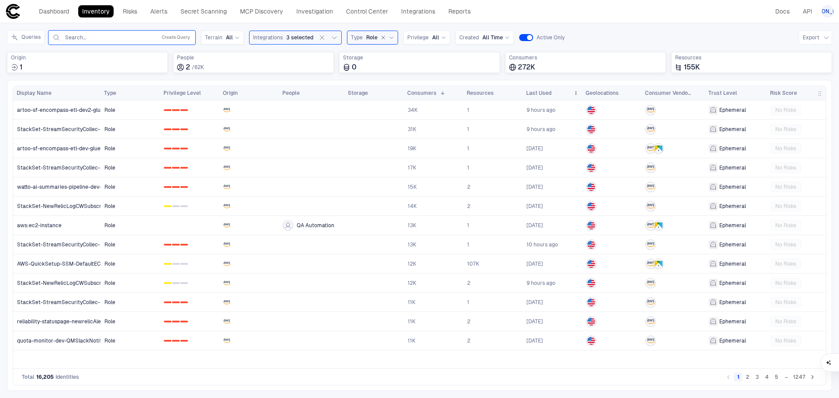
click at [541, 92] on span "Last Used" at bounding box center [538, 93] width 25 height 7
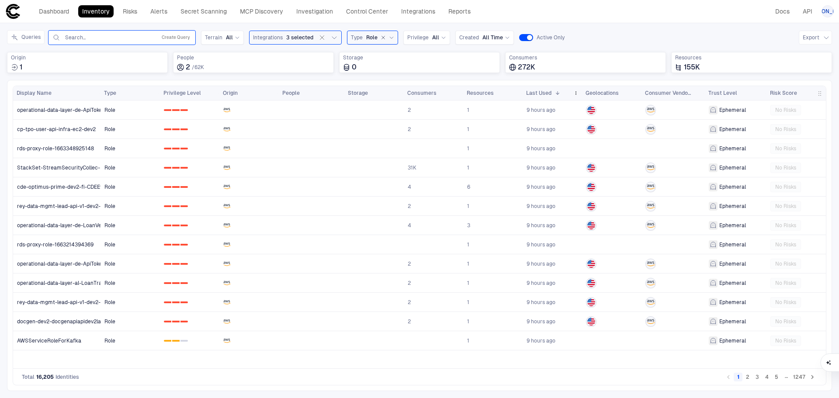
click at [542, 92] on span "Last Used" at bounding box center [538, 93] width 25 height 7
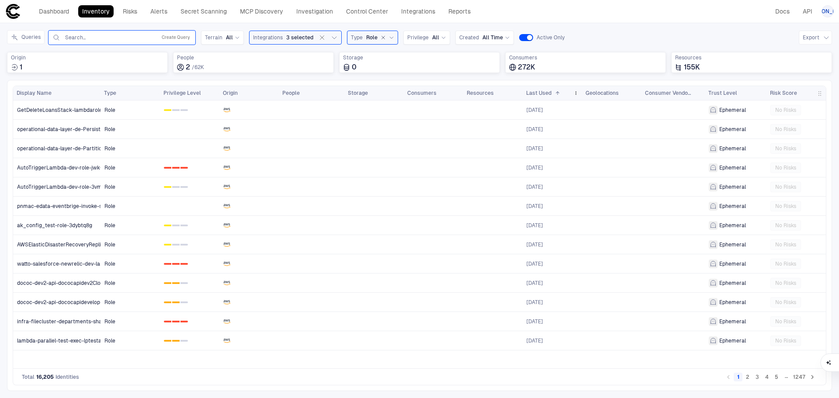
click at [542, 92] on span "Last Used" at bounding box center [538, 93] width 25 height 7
click at [540, 92] on span "Last Used" at bounding box center [538, 93] width 25 height 7
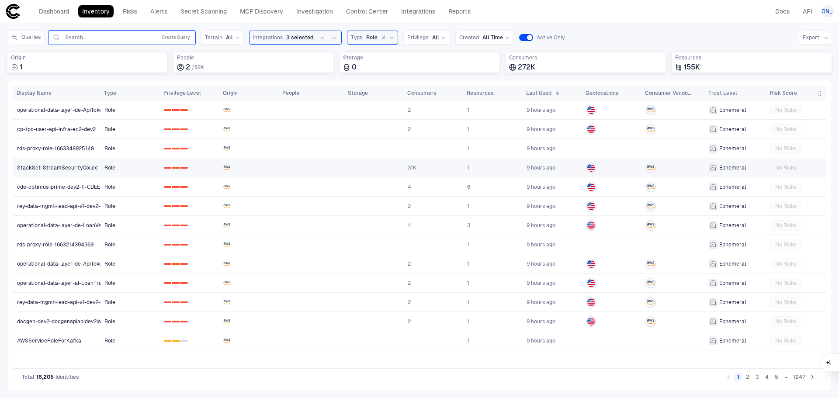
click at [69, 167] on span "StackSet-StreamSecurityCollec-LightlyticsLambdaRole-JFCTzEwBO8pe" at bounding box center [108, 167] width 182 height 7
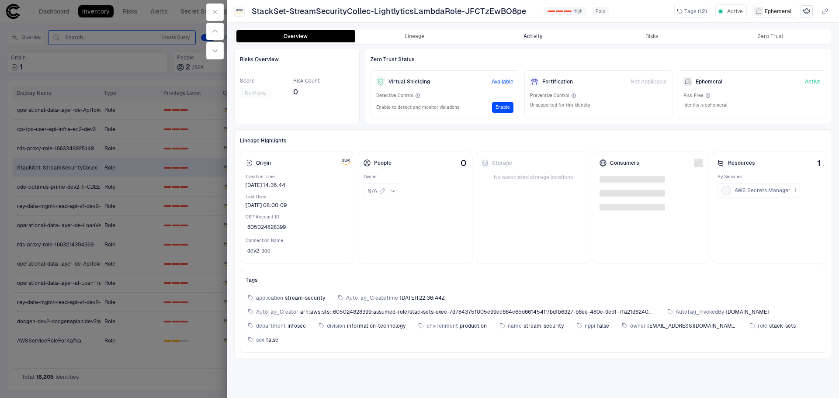
click at [527, 34] on button "Activity" at bounding box center [533, 36] width 119 height 12
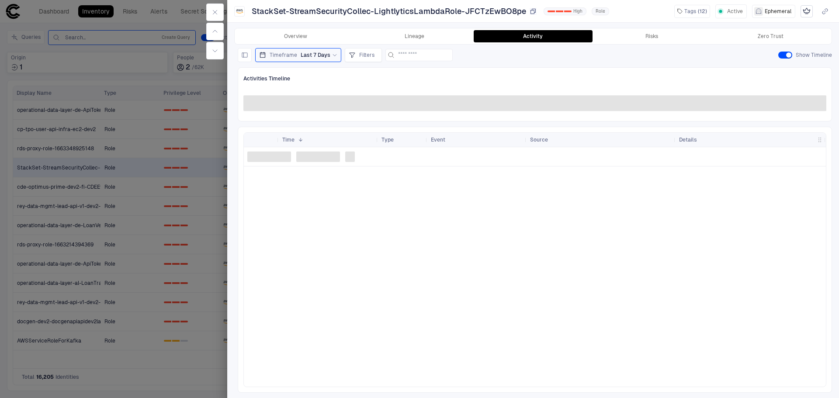
click at [534, 9] on icon "button" at bounding box center [533, 11] width 5 height 5
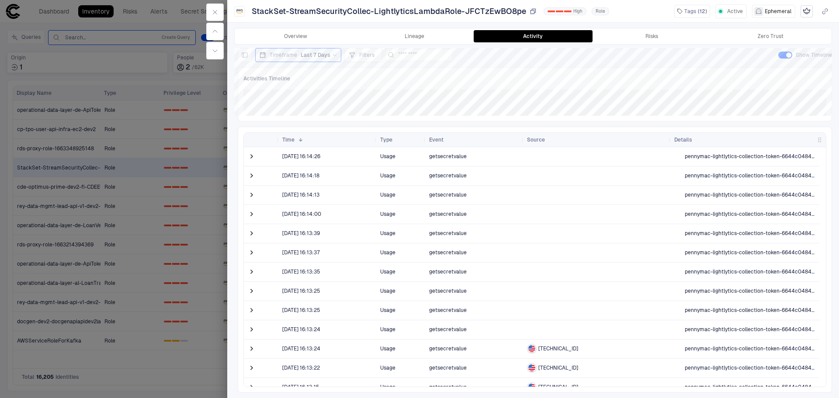
click at [462, 10] on span "StackSet-StreamSecurityCollec-LightlyticsLambdaRole-JFCTzEwBO8pe" at bounding box center [389, 11] width 274 height 10
click at [312, 34] on button "Overview" at bounding box center [295, 36] width 119 height 12
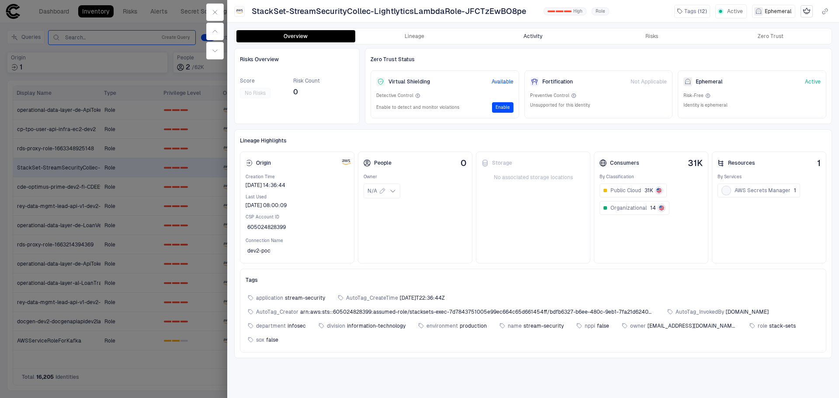
click at [547, 37] on button "Activity" at bounding box center [533, 36] width 119 height 12
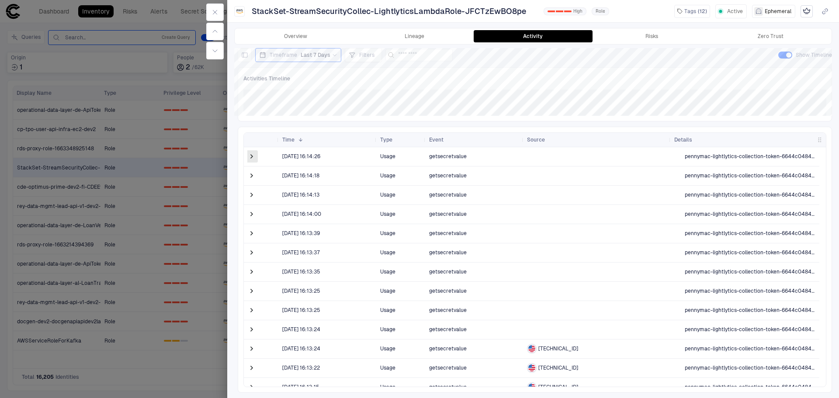
click at [252, 155] on span at bounding box center [251, 156] width 9 height 9
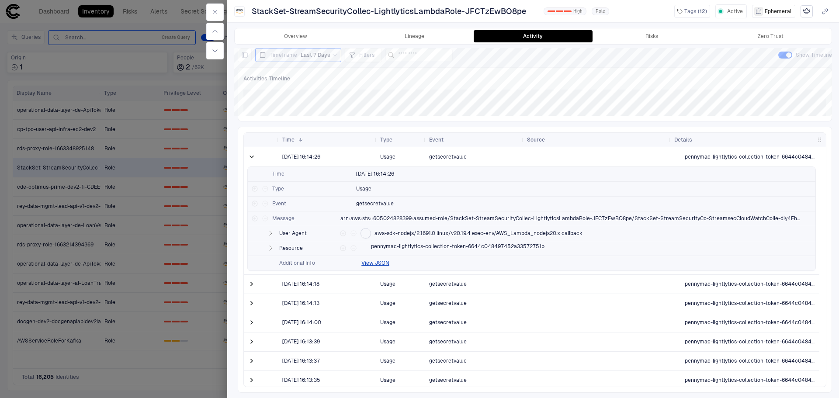
click at [135, 63] on div at bounding box center [419, 199] width 839 height 398
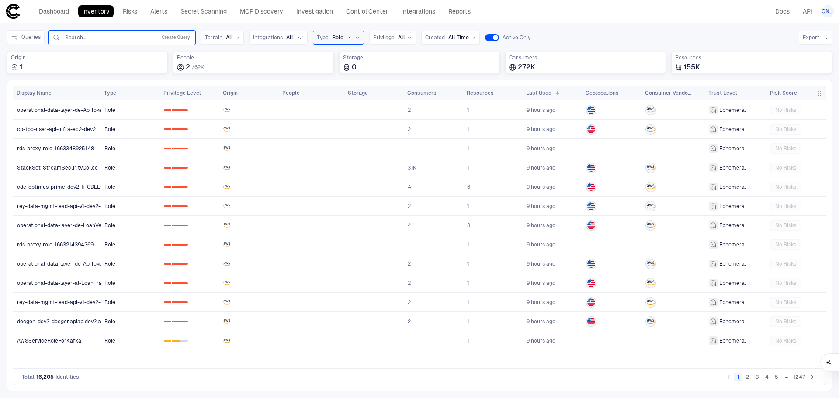
click at [90, 8] on link "Inventory" at bounding box center [95, 11] width 35 height 12
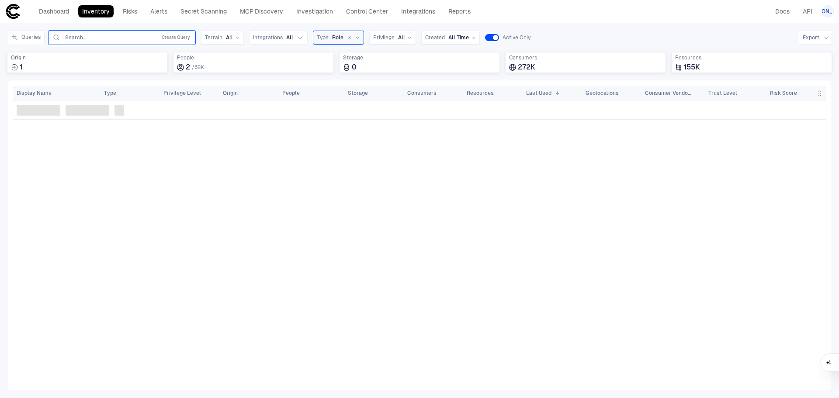
click at [347, 38] on icon "button" at bounding box center [349, 37] width 5 height 5
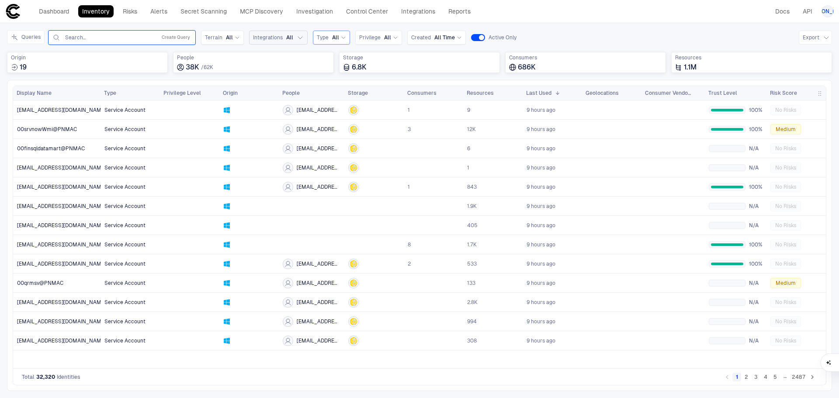
click at [289, 36] on span "All" at bounding box center [289, 37] width 7 height 7
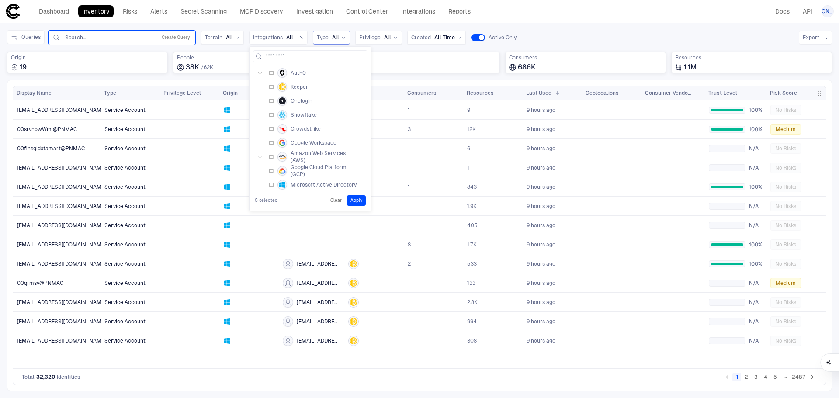
click at [270, 84] on label "Keeper" at bounding box center [288, 87] width 39 height 10
click at [359, 202] on button "Apply" at bounding box center [356, 200] width 19 height 10
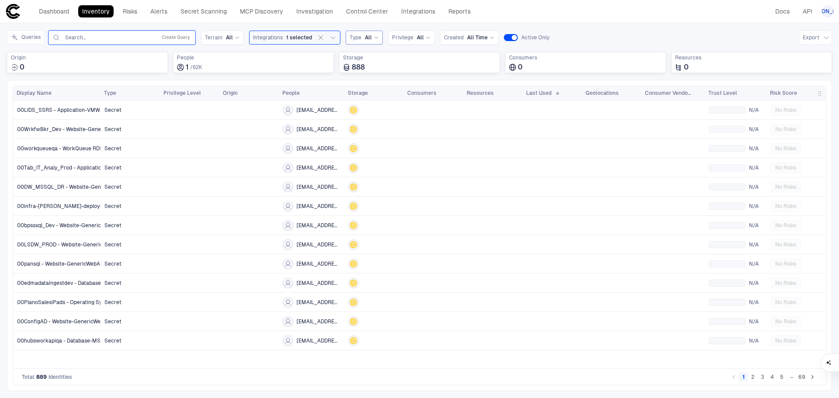
click at [344, 91] on div at bounding box center [343, 93] width 3 height 14
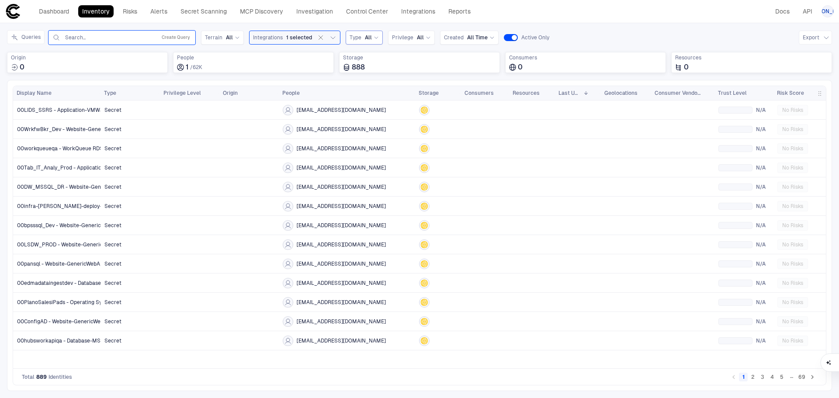
drag, startPoint x: 344, startPoint y: 91, endPoint x: 415, endPoint y: 93, distance: 70.8
click at [415, 93] on div at bounding box center [414, 93] width 3 height 14
click at [94, 115] on link "00LIDS_SSRS - Application-VMWarevCenterSharedAccounts-PNMAC-pnmac.com-00LIDS_SS…" at bounding box center [57, 110] width 87 height 18
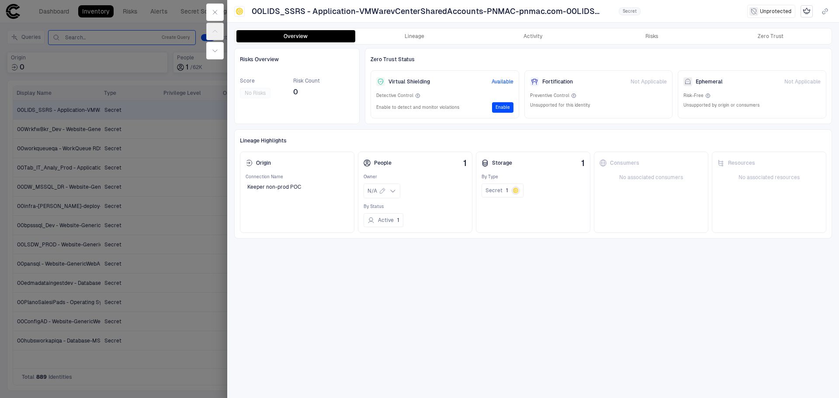
click at [181, 129] on div at bounding box center [419, 199] width 839 height 398
